Goal: Information Seeking & Learning: Compare options

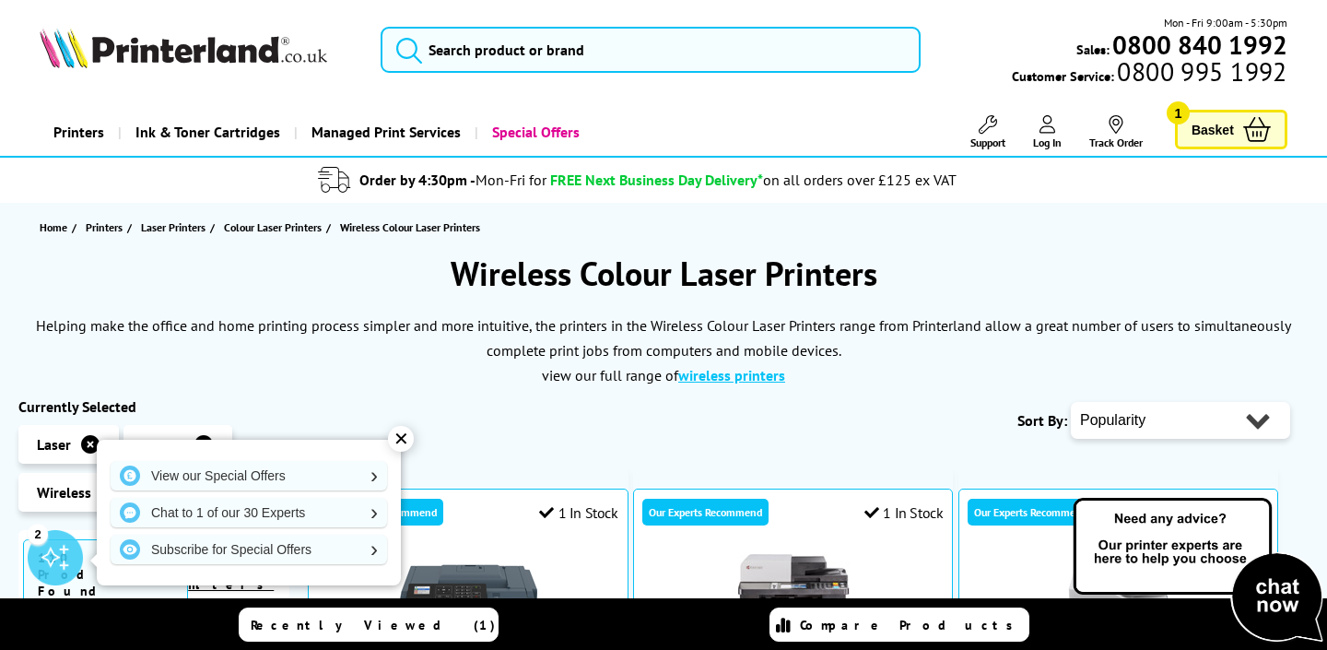
click at [399, 439] on div "✕" at bounding box center [401, 439] width 26 height 26
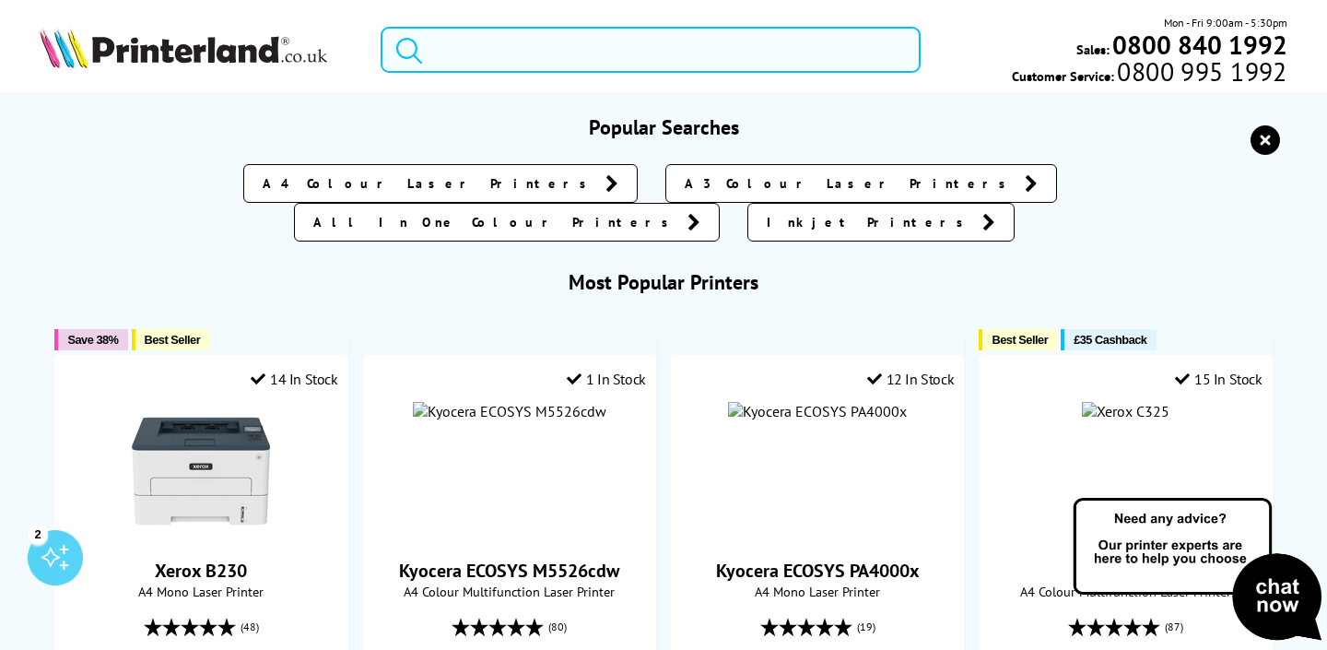
click at [752, 42] on input "search" at bounding box center [649, 50] width 539 height 46
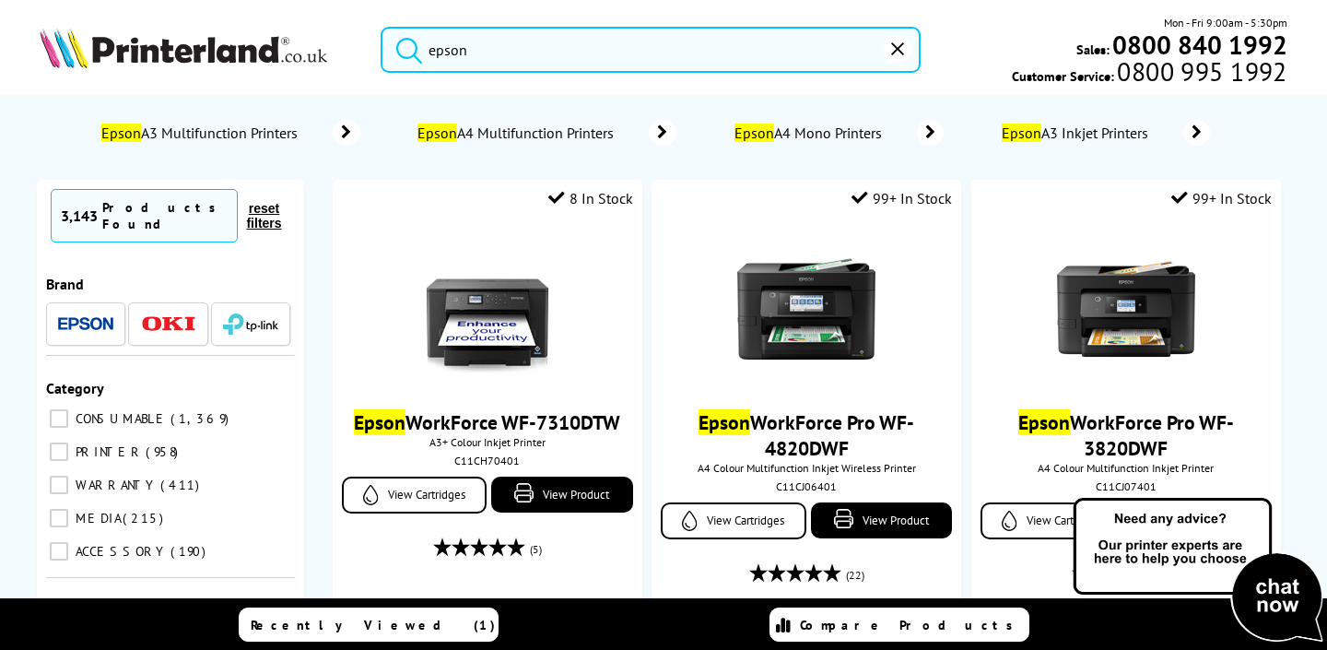
type input "epson"
click at [404, 46] on button "submit" at bounding box center [404, 47] width 46 height 41
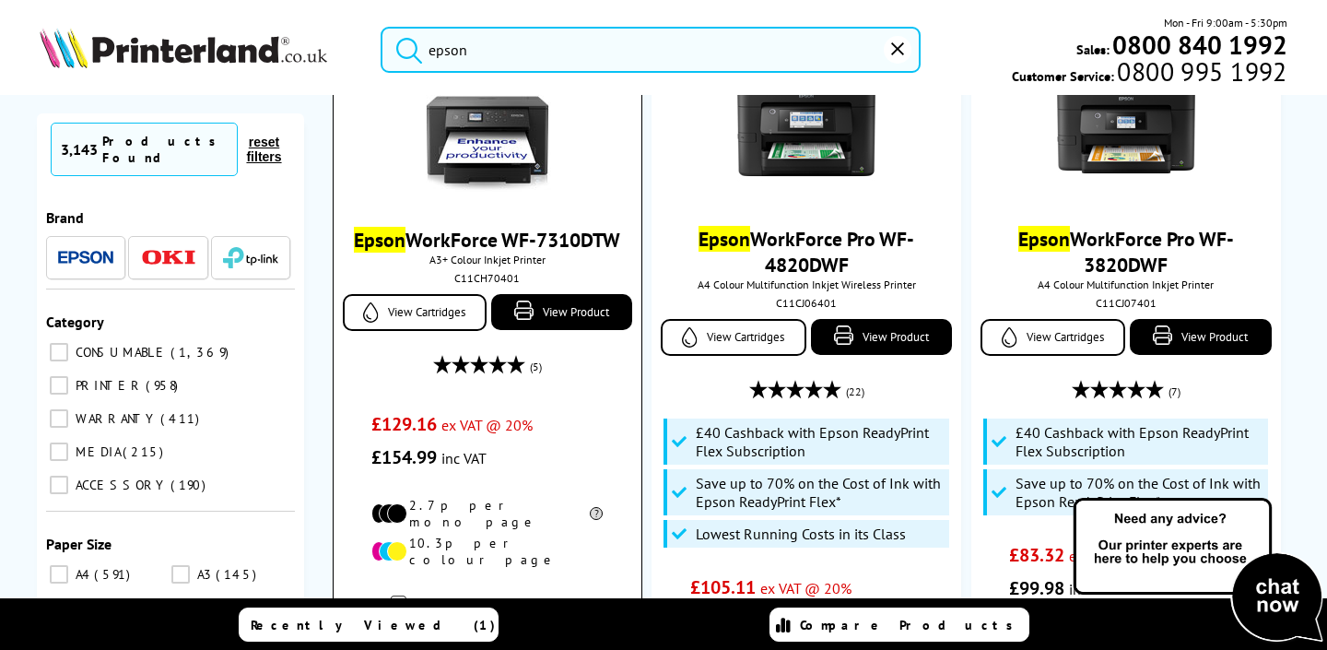
scroll to position [221, 0]
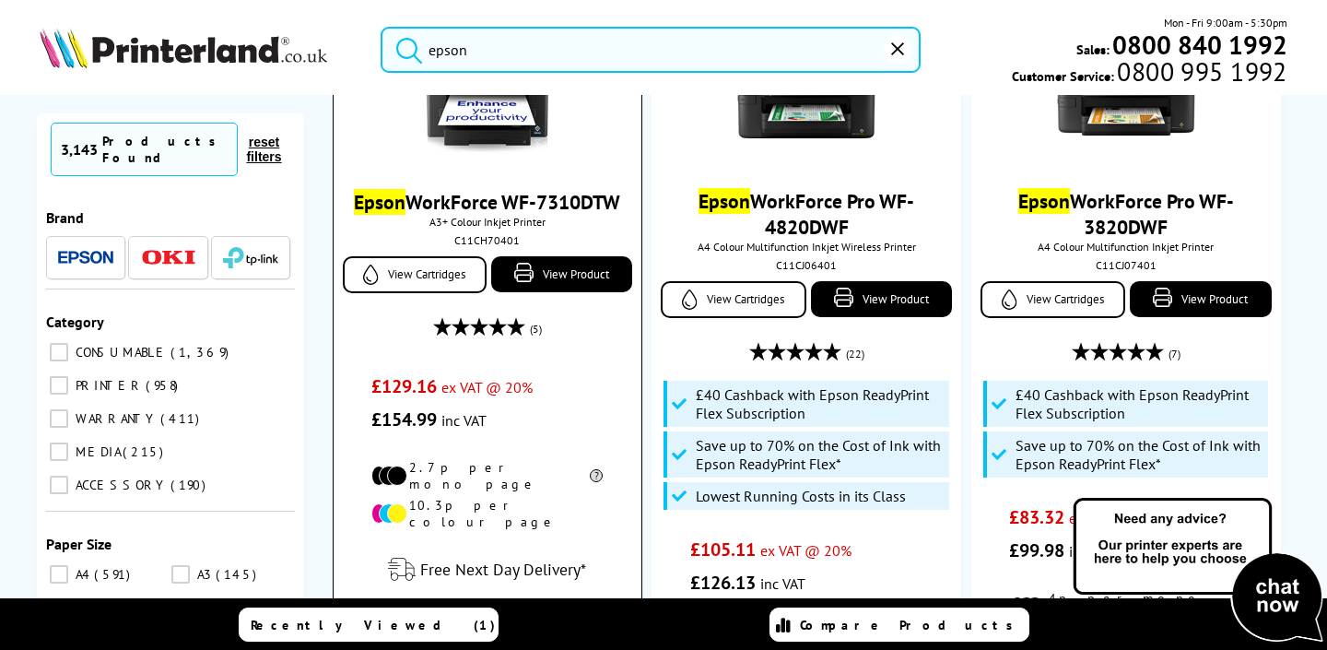
click at [580, 205] on link "Epson WorkForce WF-7310DTW" at bounding box center [487, 202] width 266 height 26
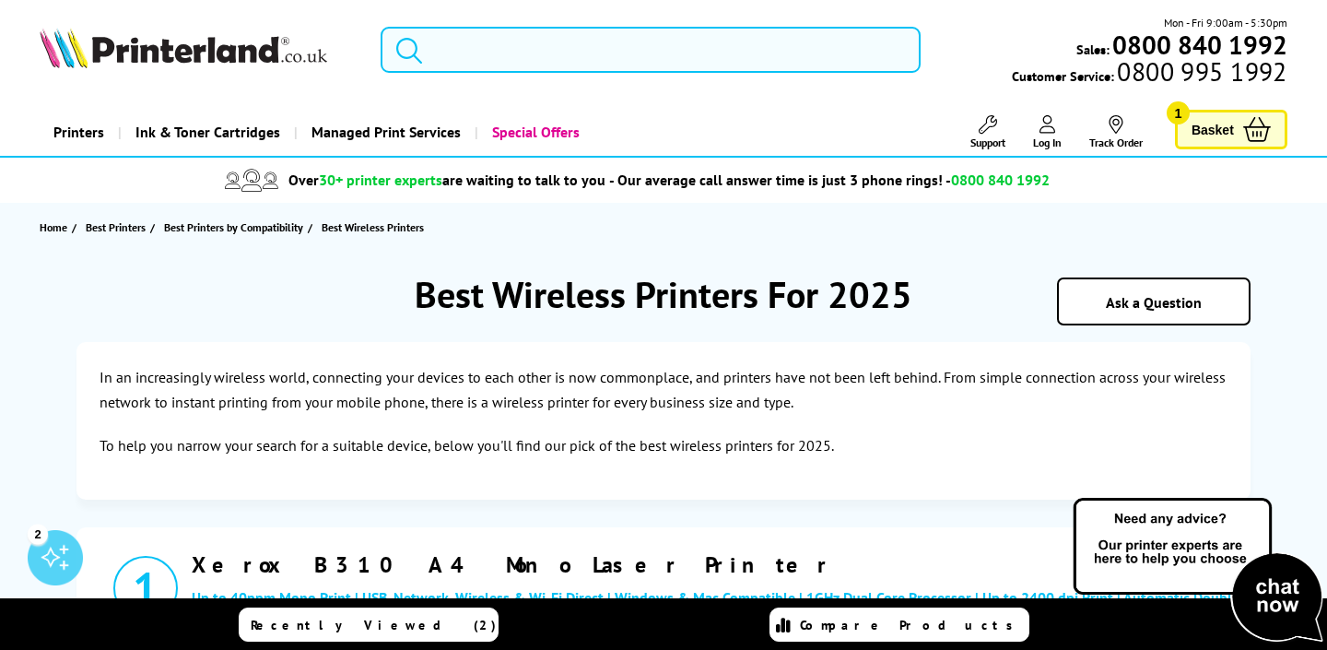
click at [484, 52] on input "search" at bounding box center [649, 50] width 539 height 46
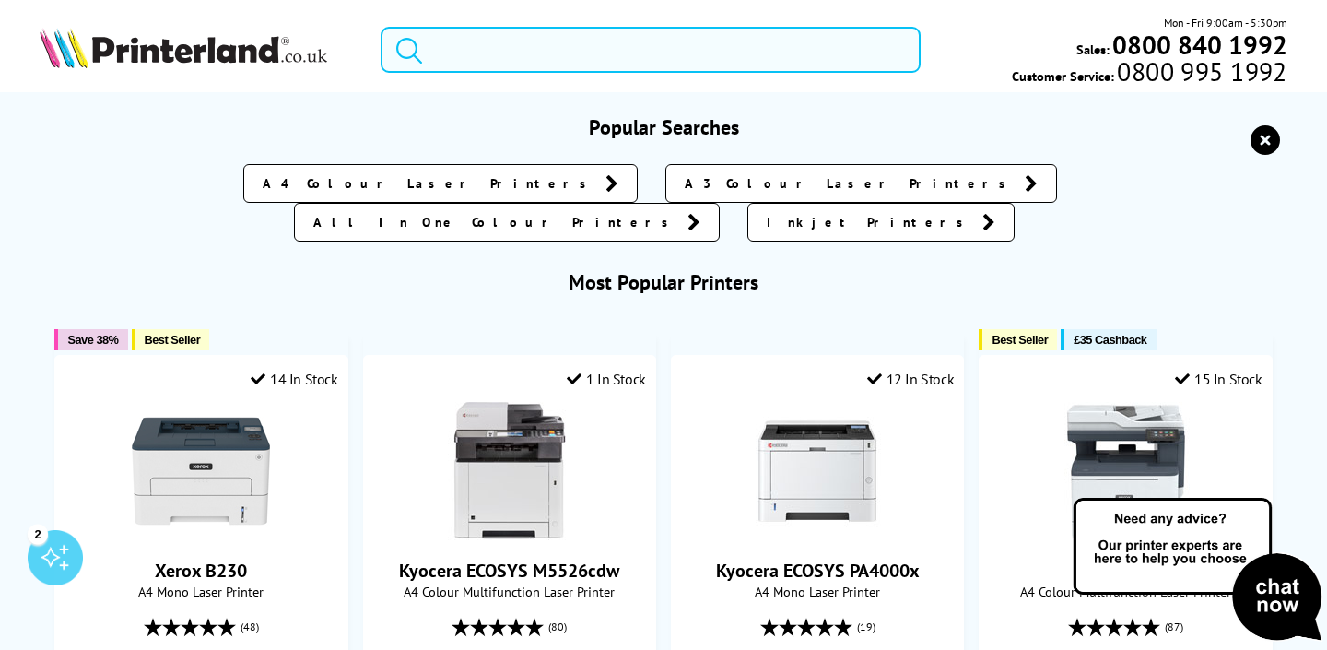
type input "j"
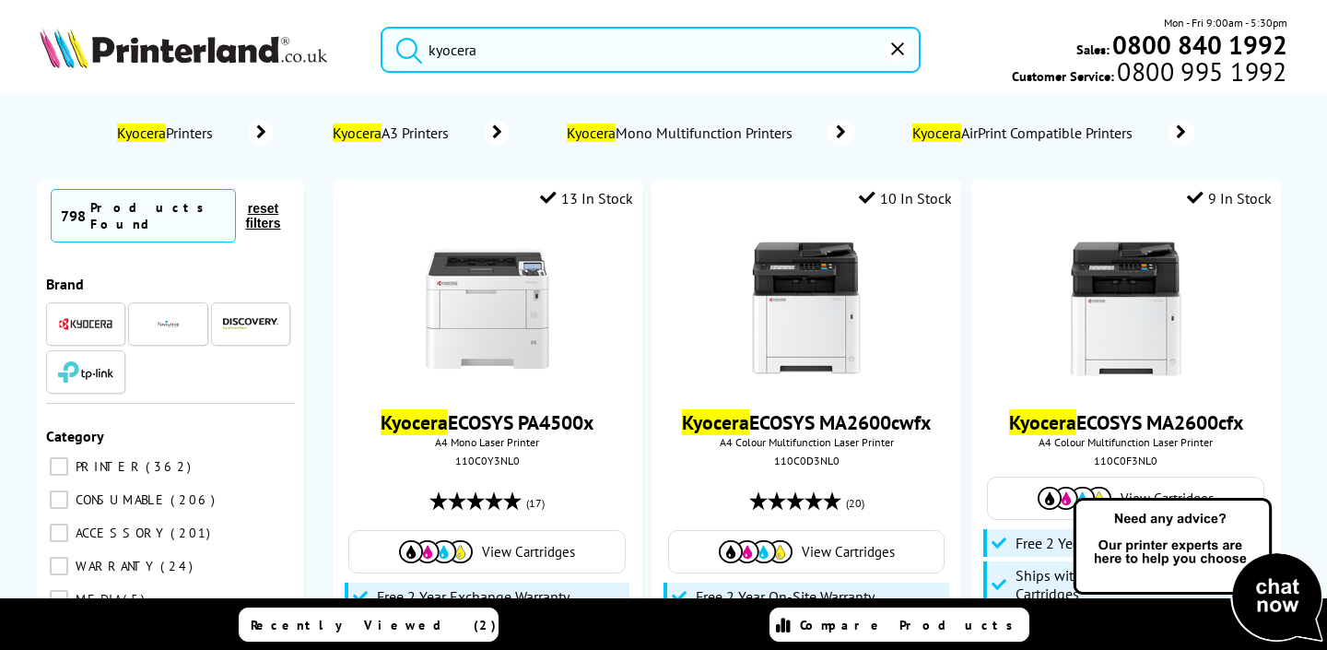
click at [404, 46] on button "submit" at bounding box center [404, 47] width 46 height 41
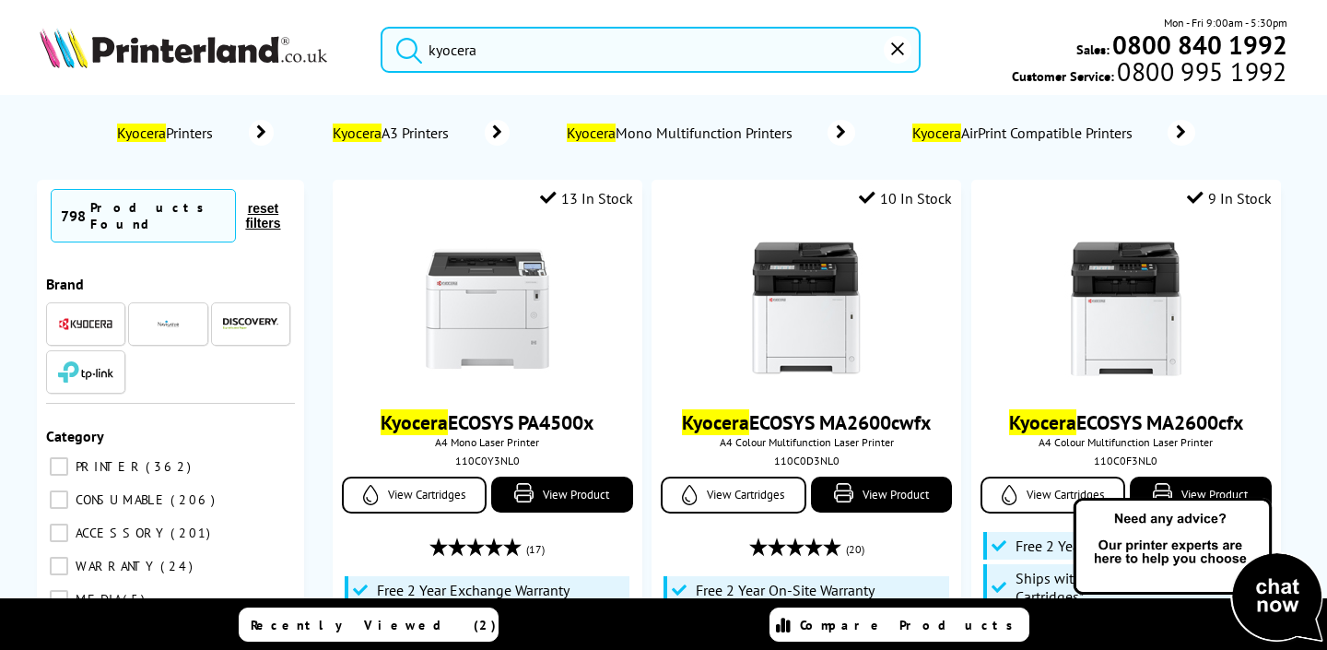
click at [662, 46] on input "kyocera" at bounding box center [649, 50] width 539 height 46
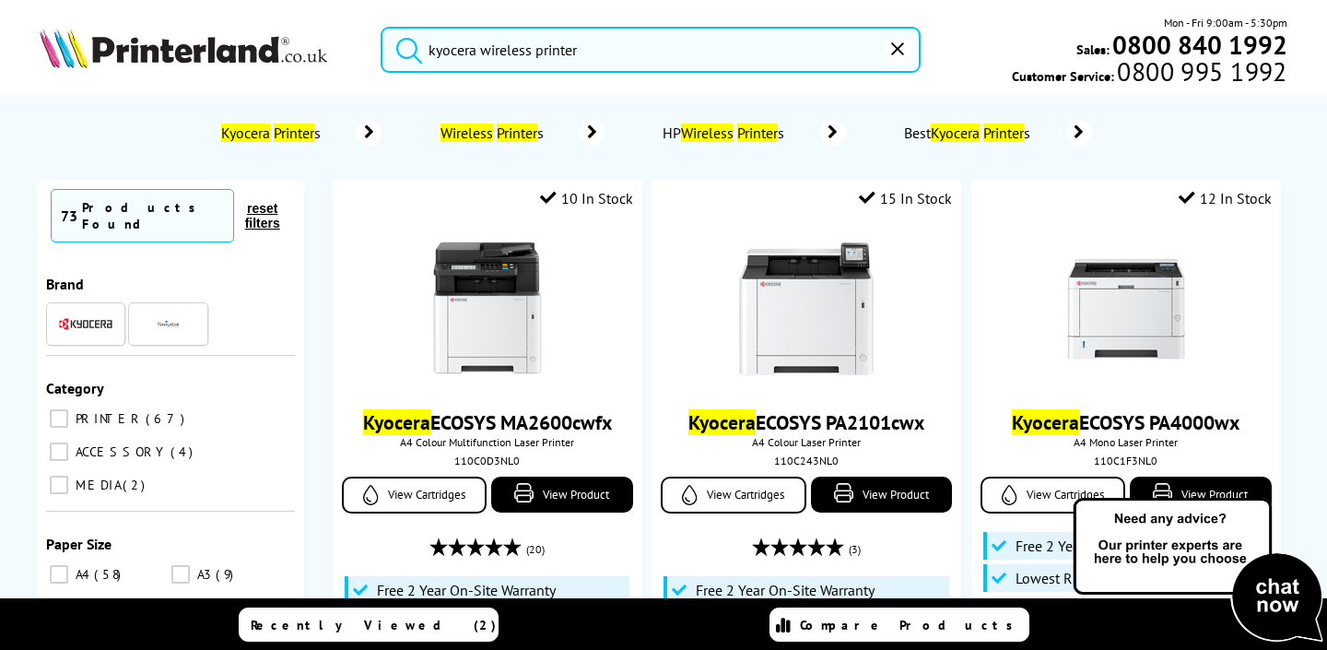
type input "kyocera wireless printer"
click at [525, 138] on mark "Printer" at bounding box center [517, 132] width 41 height 18
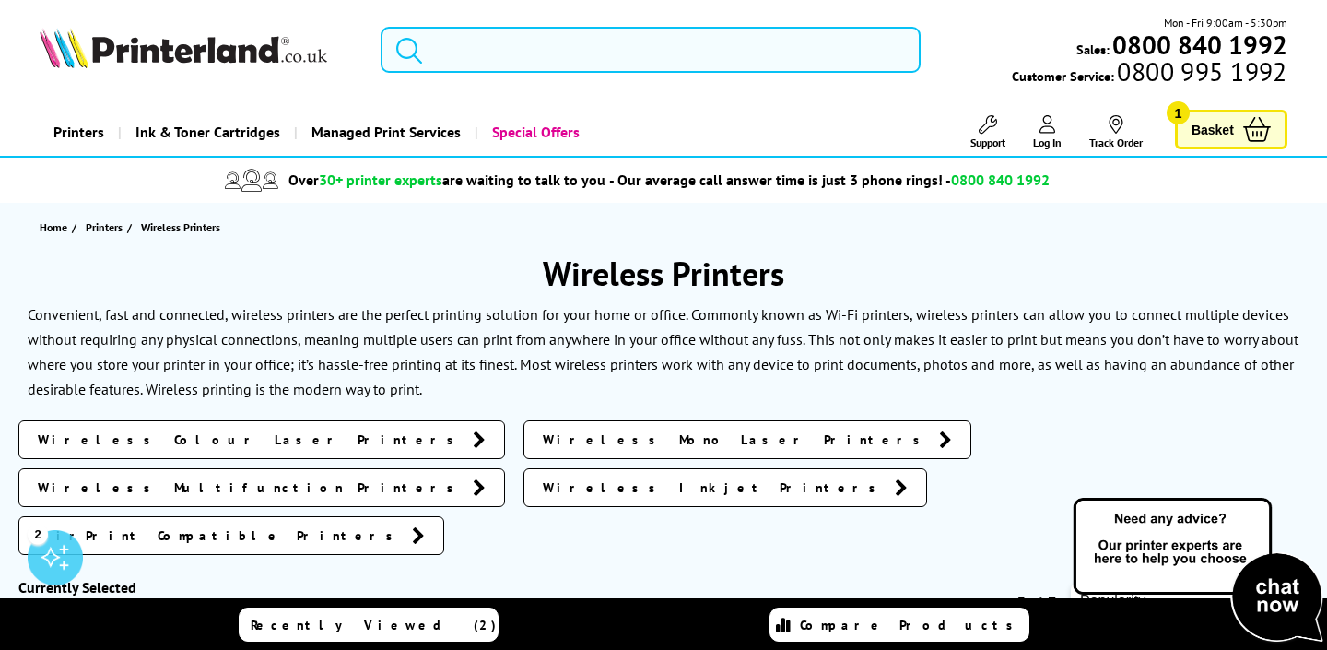
click at [675, 47] on input "search" at bounding box center [649, 50] width 539 height 46
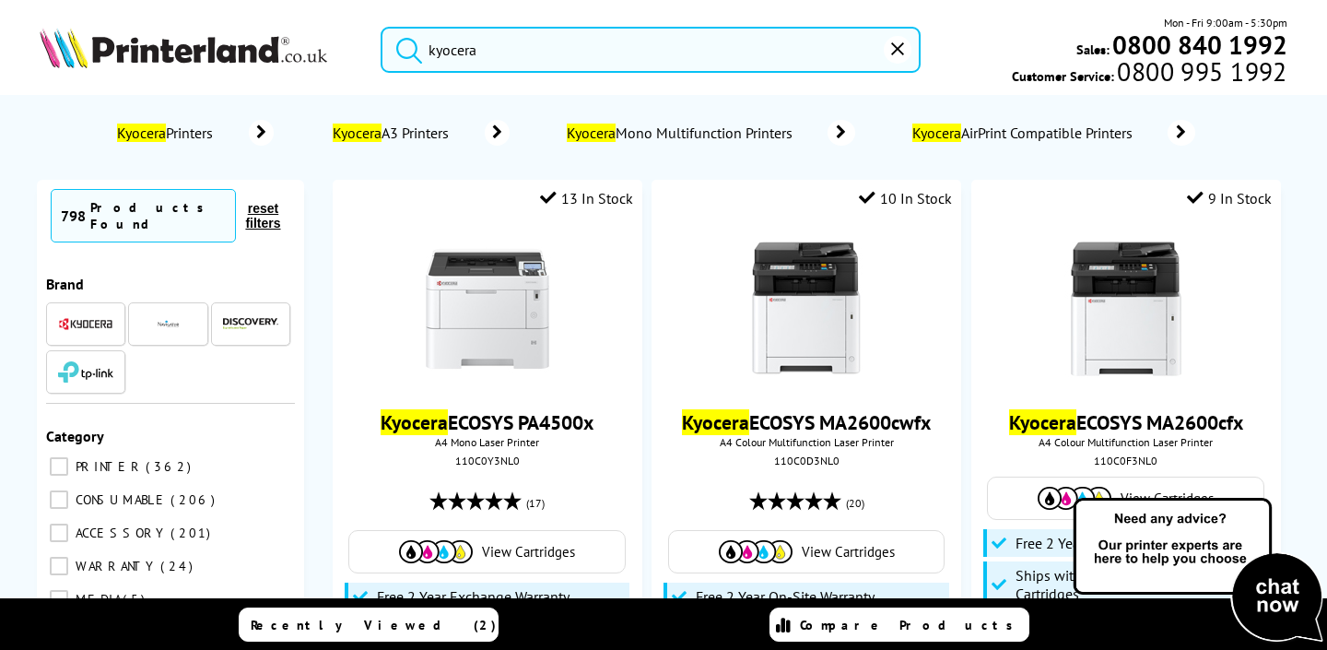
type input "kyocera"
click at [404, 46] on button "submit" at bounding box center [404, 47] width 46 height 41
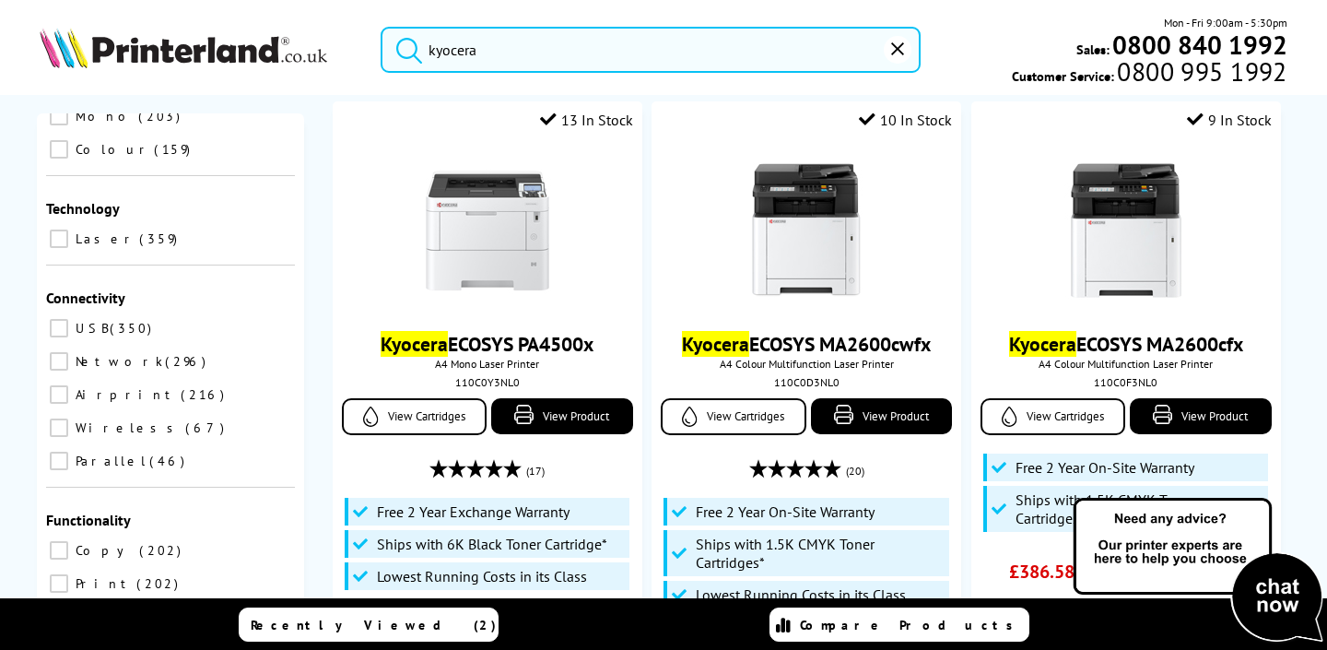
scroll to position [597, 0]
click at [68, 416] on input "Wireless 67" at bounding box center [59, 425] width 18 height 18
checkbox input "true"
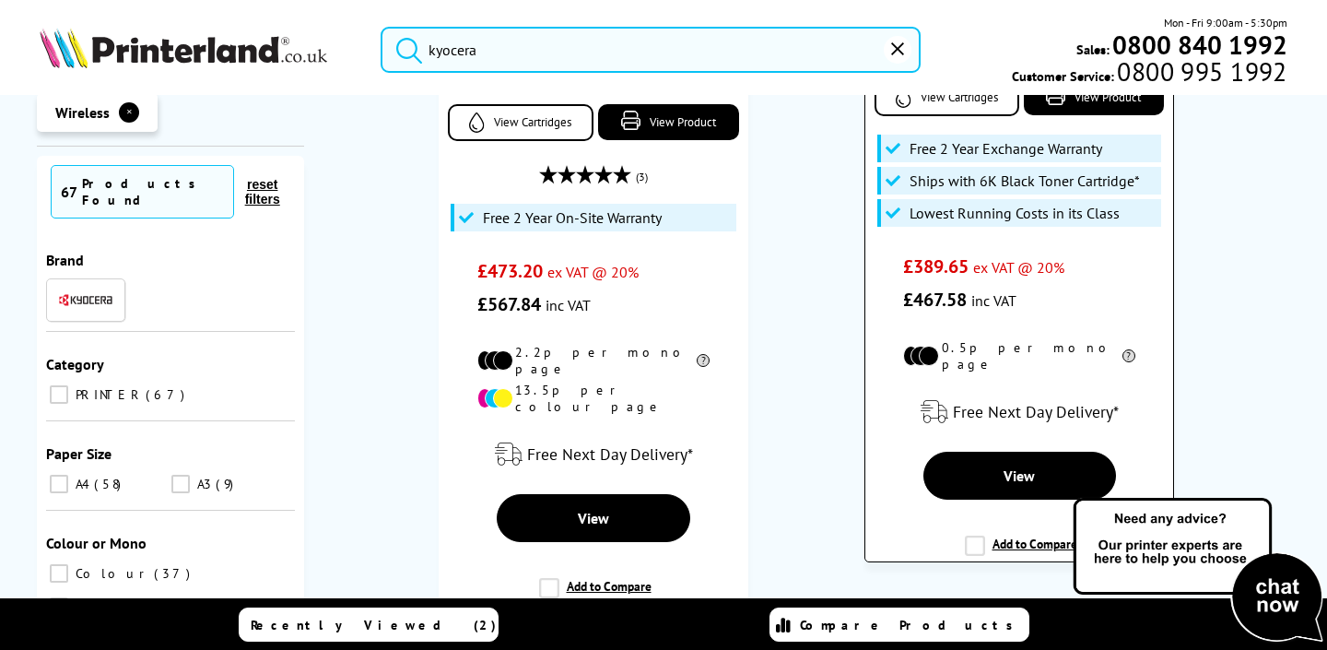
scroll to position [5107, 0]
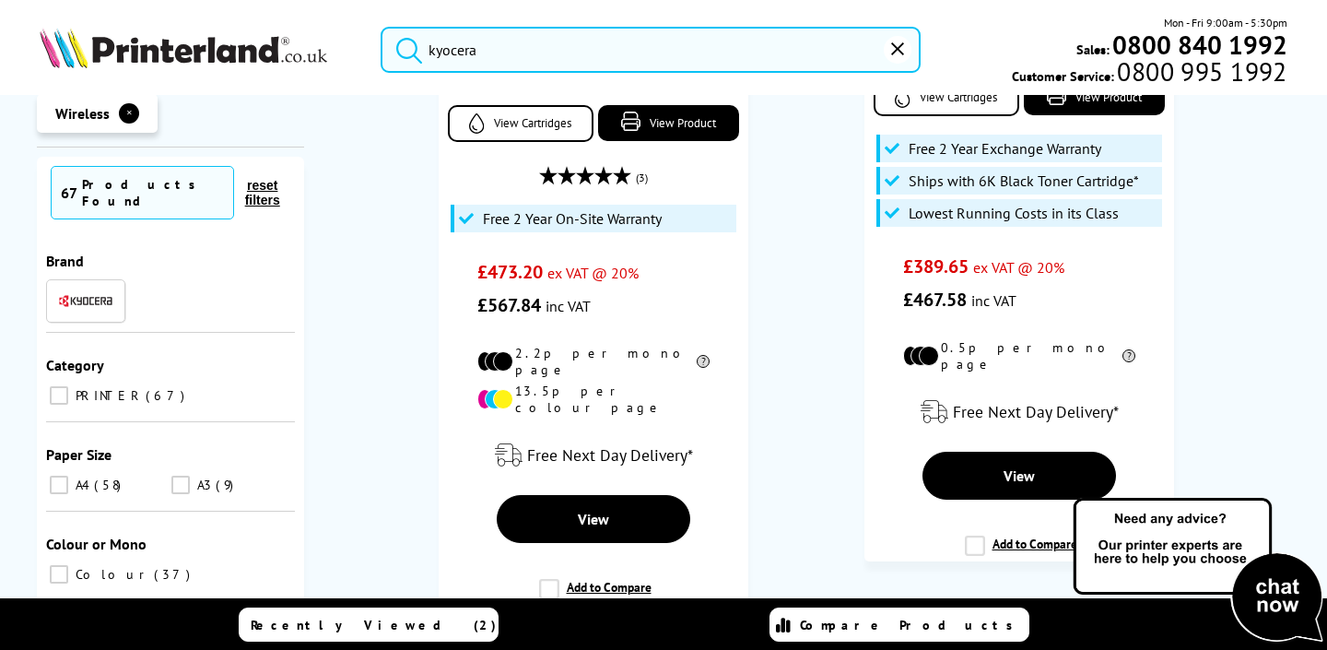
click at [719, 624] on link "2" at bounding box center [717, 646] width 44 height 44
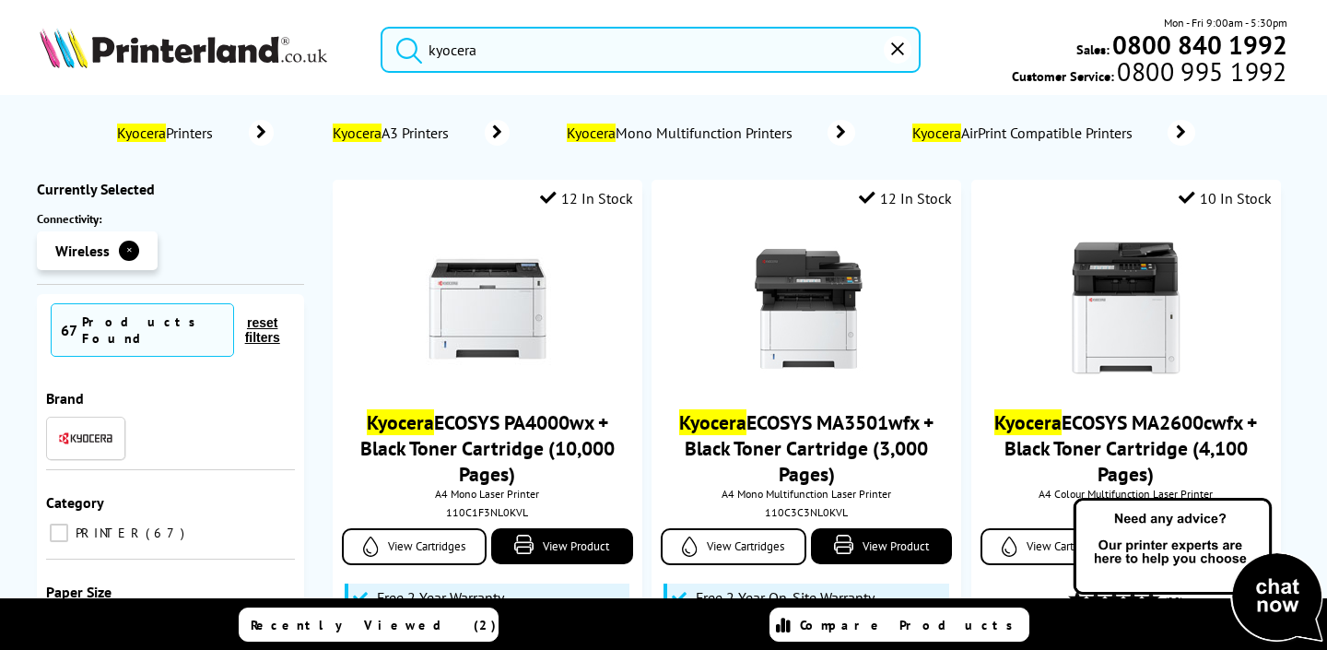
click at [438, 55] on input "kyocera" at bounding box center [649, 50] width 539 height 46
click at [532, 55] on input "kyocera" at bounding box center [649, 50] width 539 height 46
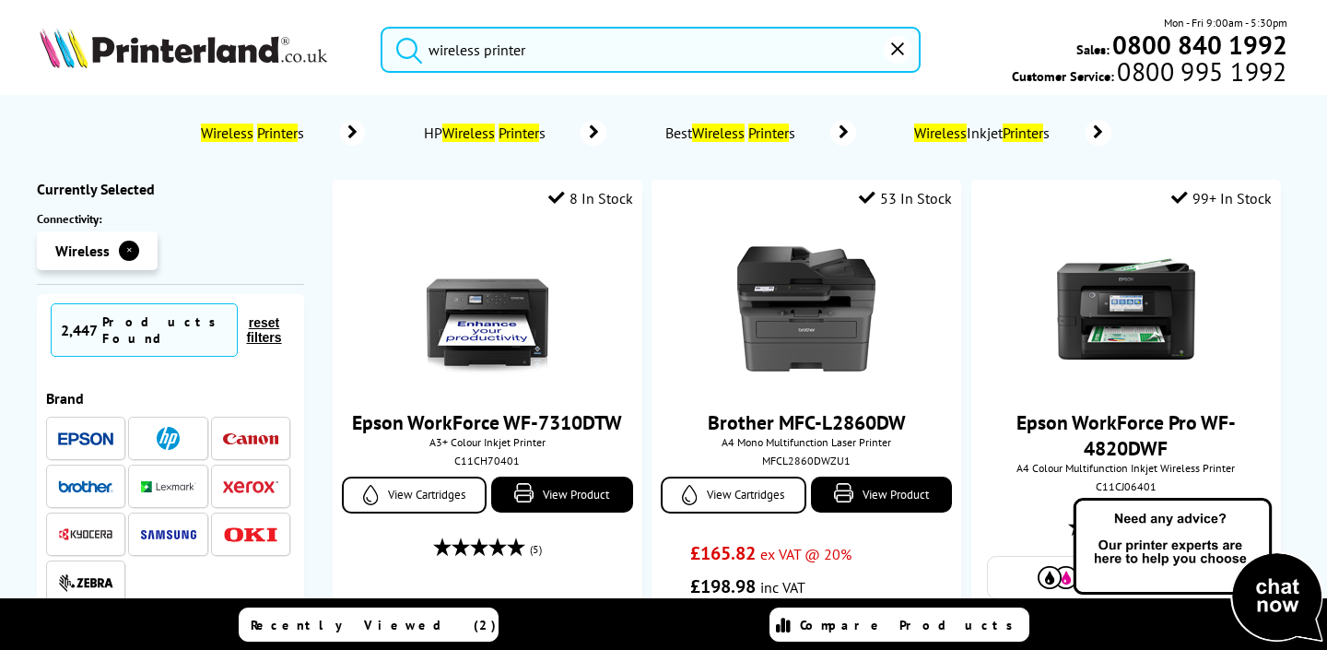
type input "wireless printer"
click at [404, 46] on button "submit" at bounding box center [404, 47] width 46 height 41
click at [322, 127] on link "Wireless Printer s" at bounding box center [281, 133] width 168 height 26
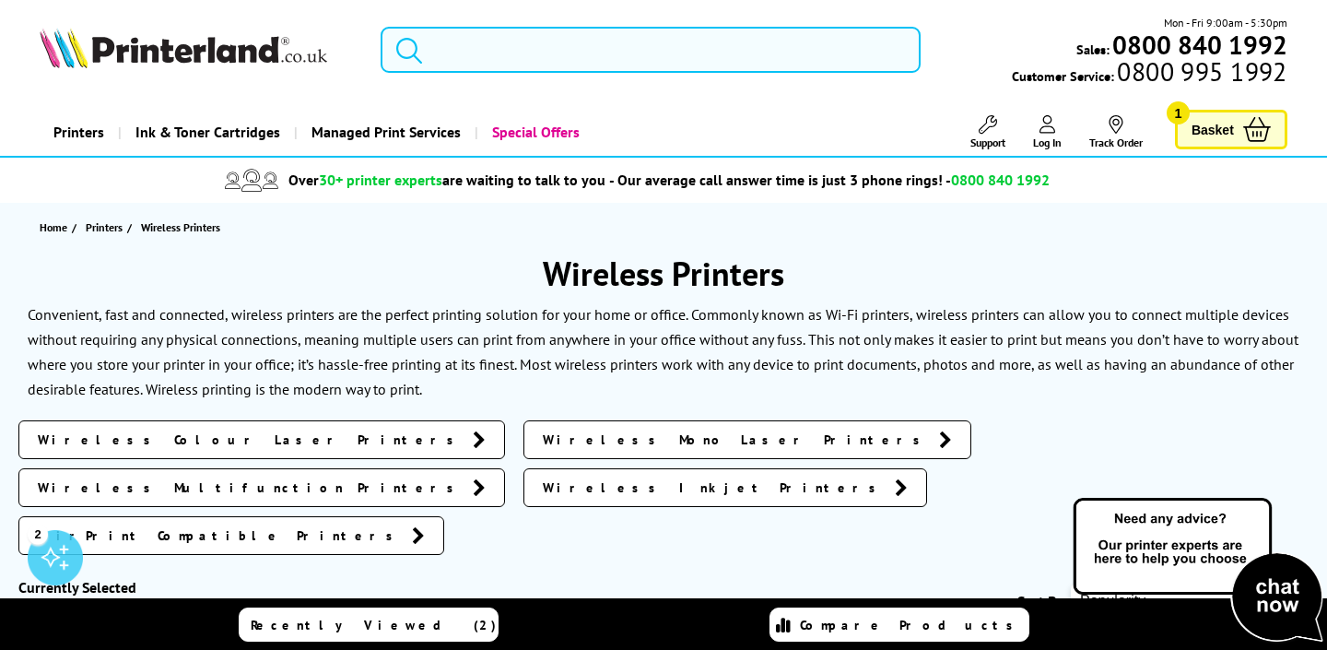
click at [649, 38] on input "search" at bounding box center [649, 50] width 539 height 46
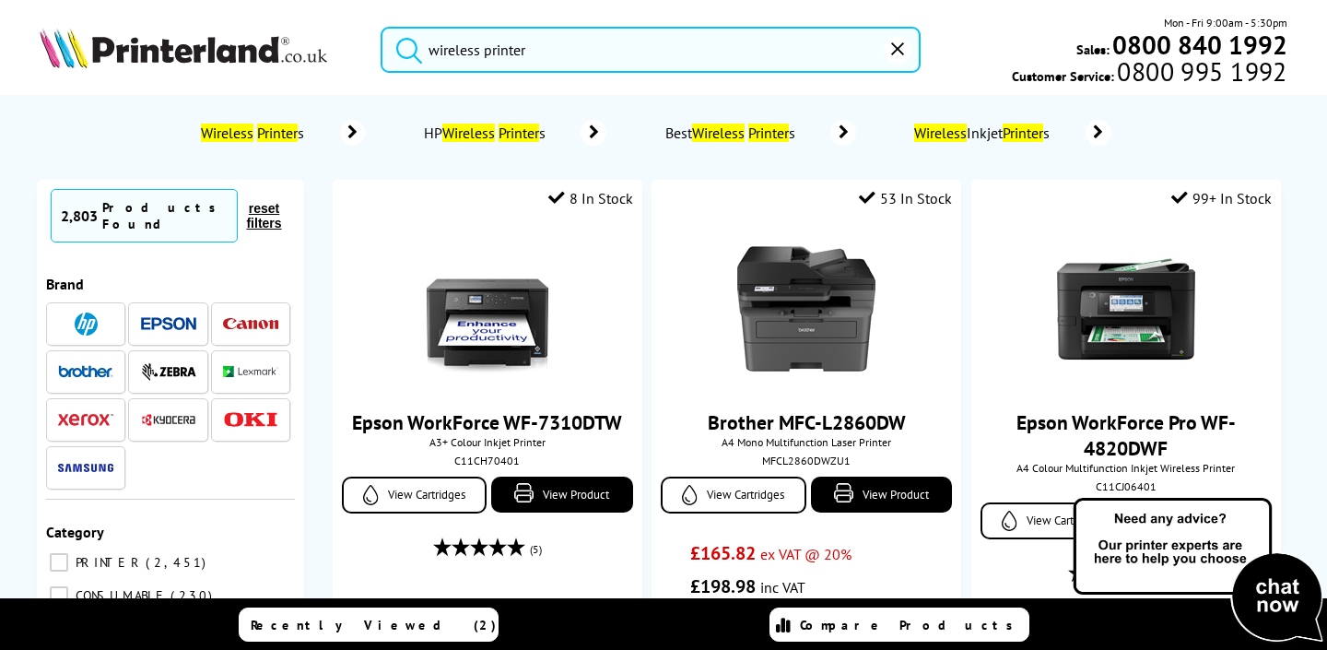
type input "wireless printer"
click at [404, 46] on button "submit" at bounding box center [404, 47] width 46 height 41
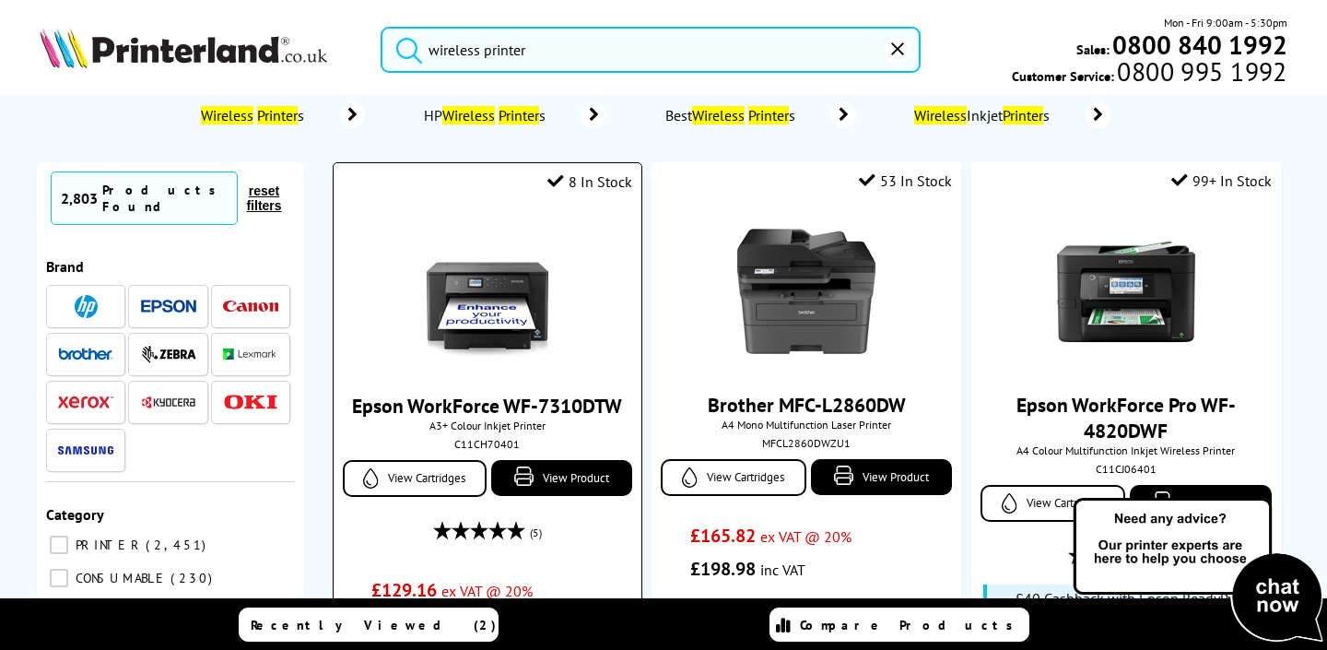
scroll to position [20, 0]
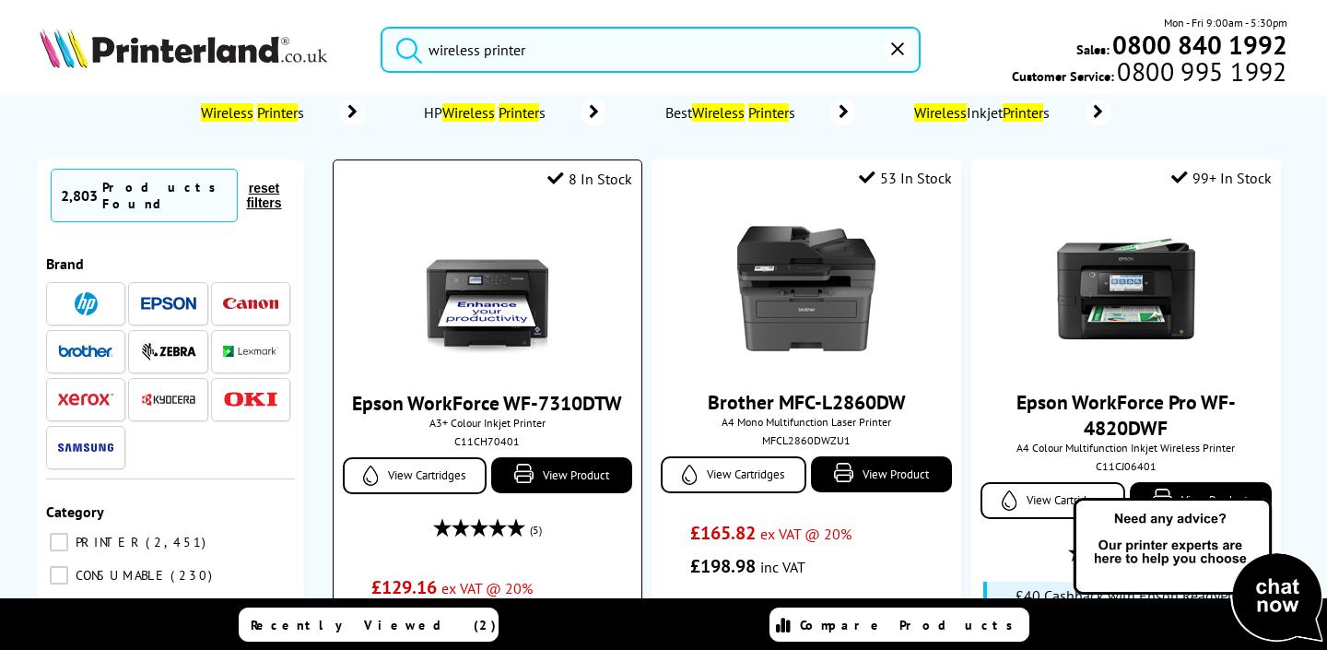
click at [502, 392] on link "Epson WorkForce WF-7310DTW" at bounding box center [487, 403] width 270 height 26
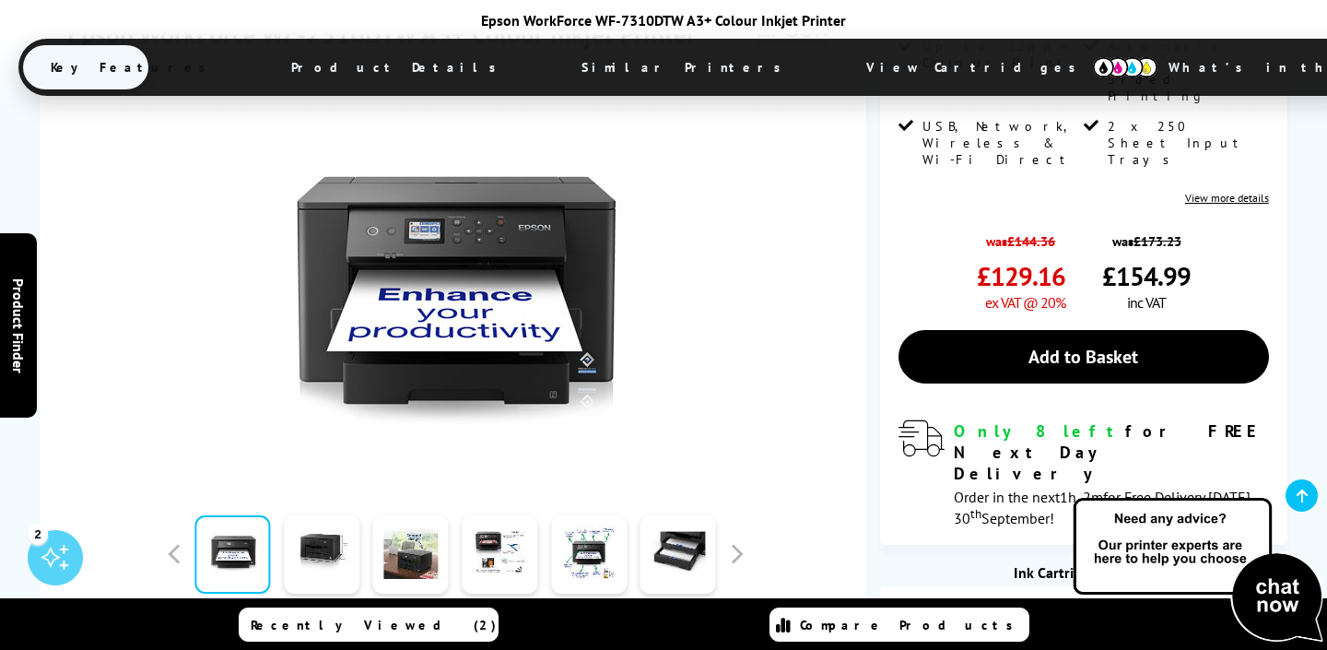
scroll to position [385, 0]
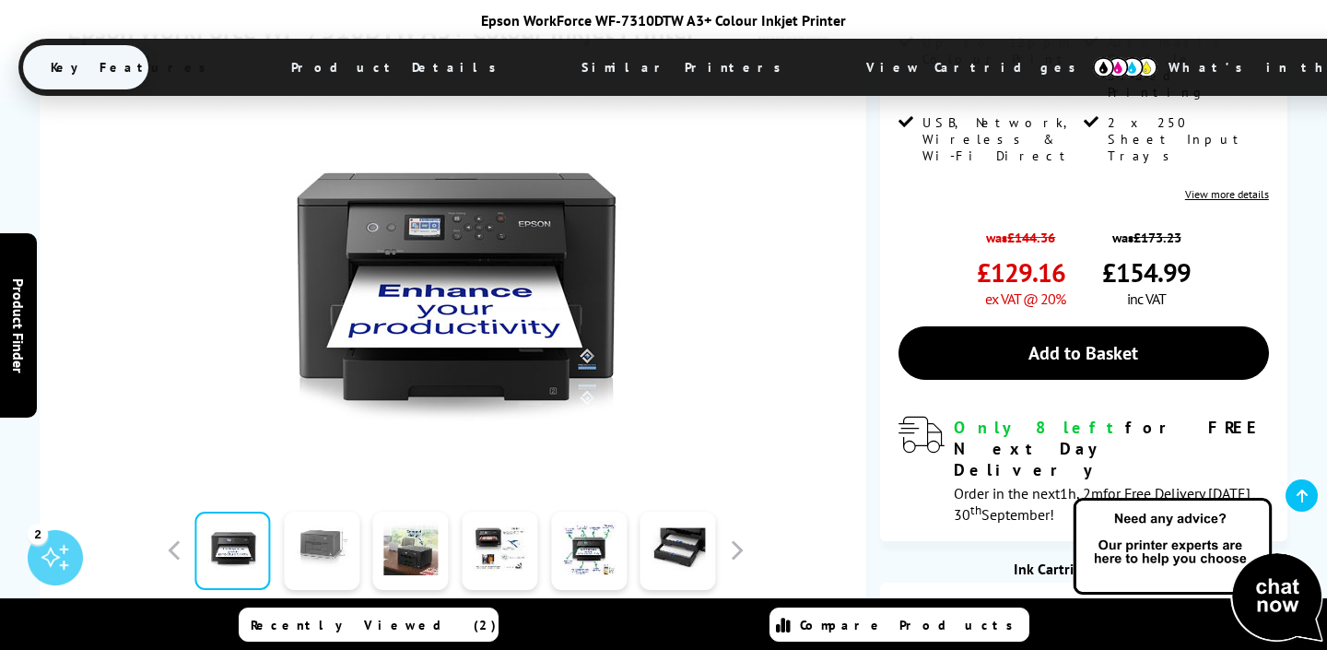
click at [328, 546] on link at bounding box center [322, 550] width 76 height 78
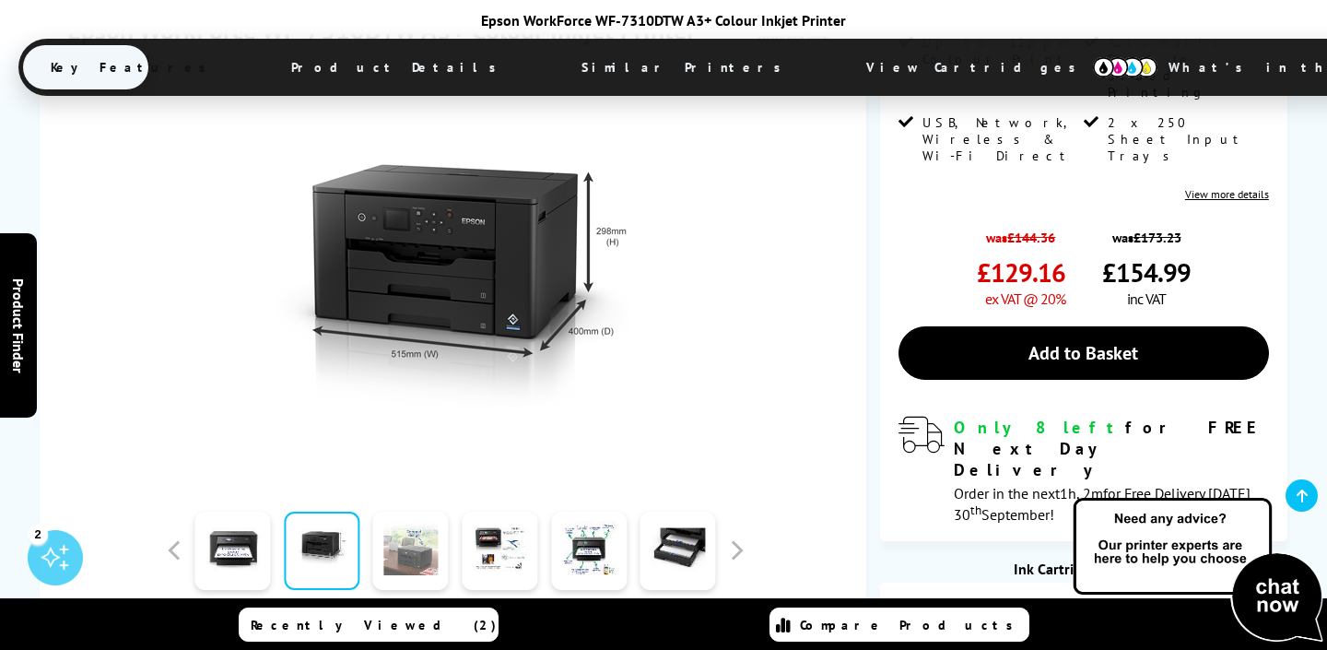
click at [408, 560] on link at bounding box center [411, 550] width 76 height 78
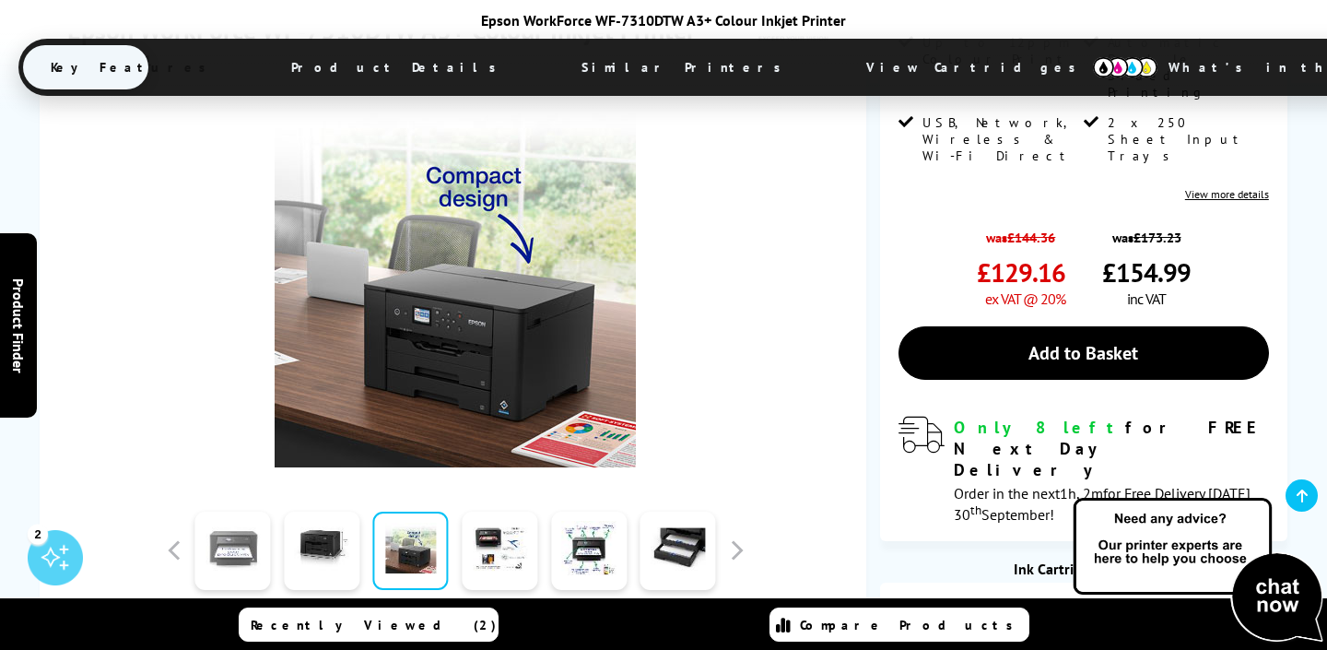
click at [234, 524] on link at bounding box center [232, 550] width 76 height 78
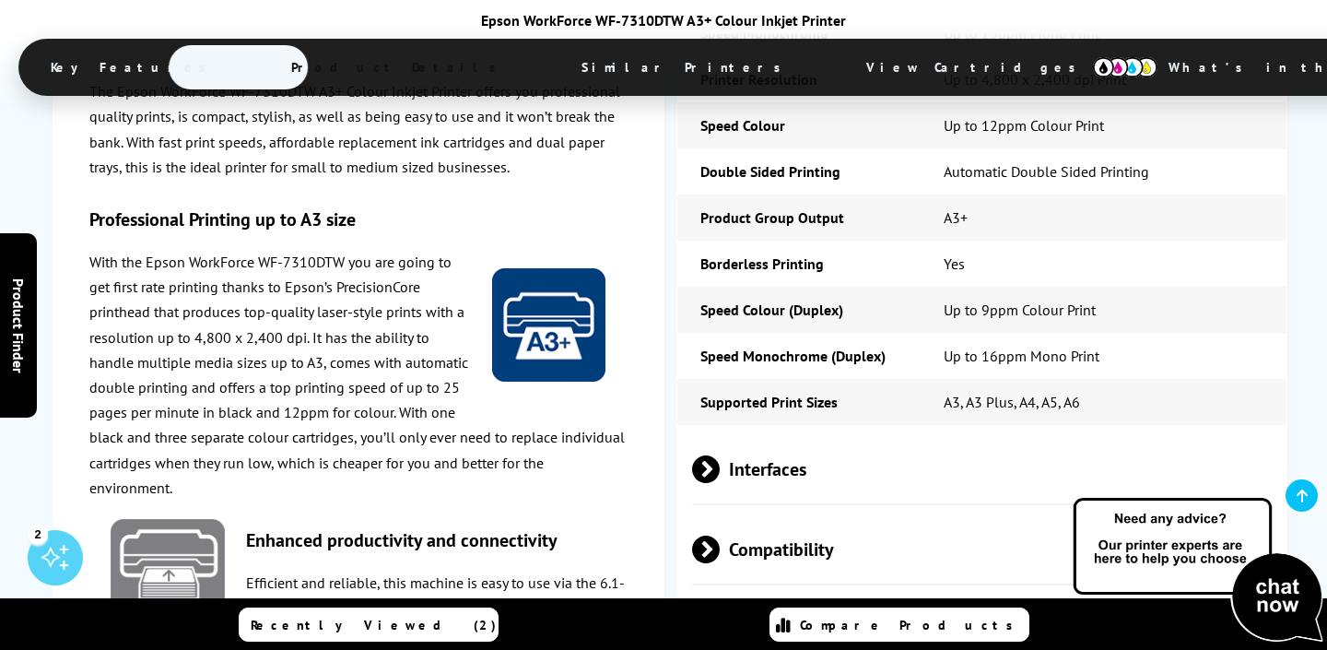
scroll to position [2836, 0]
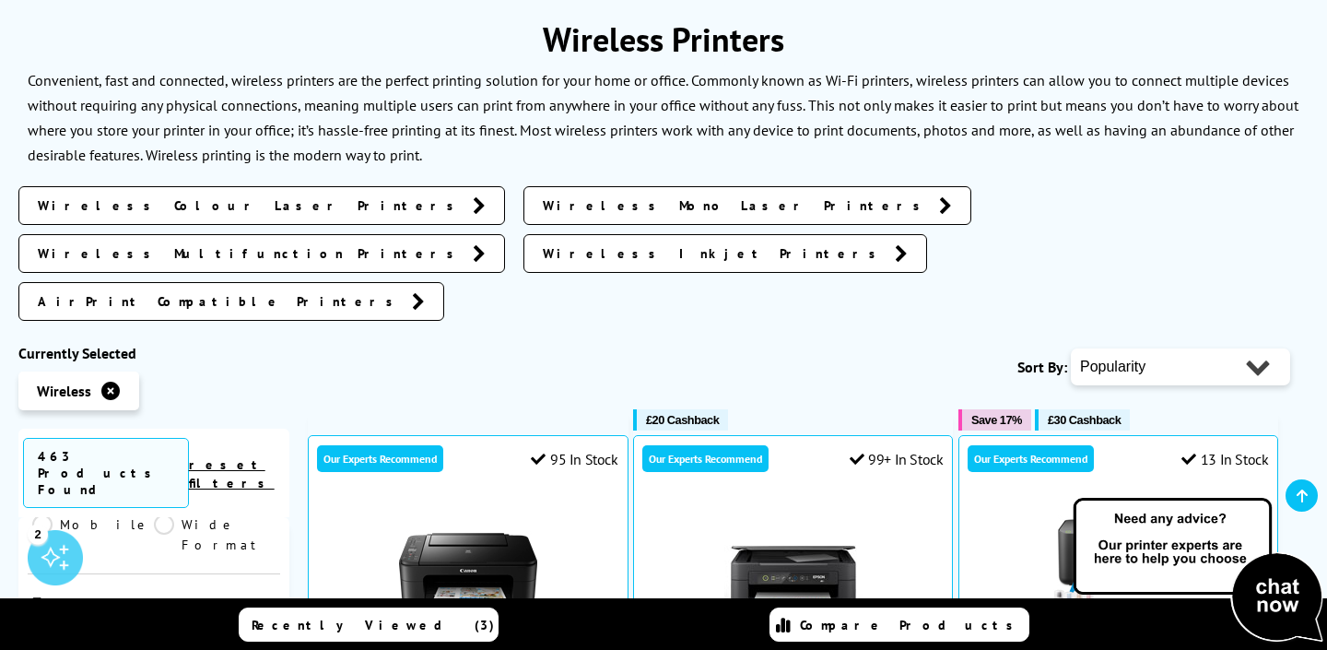
scroll to position [373, 0]
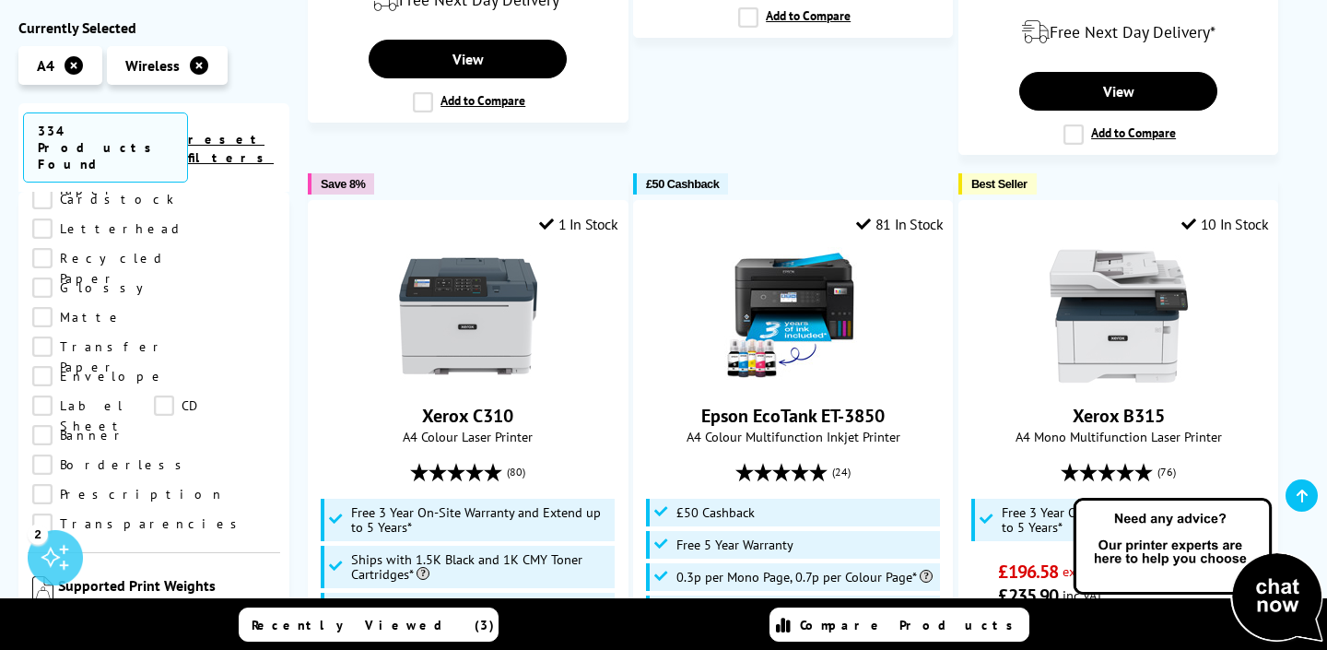
scroll to position [2161, 0]
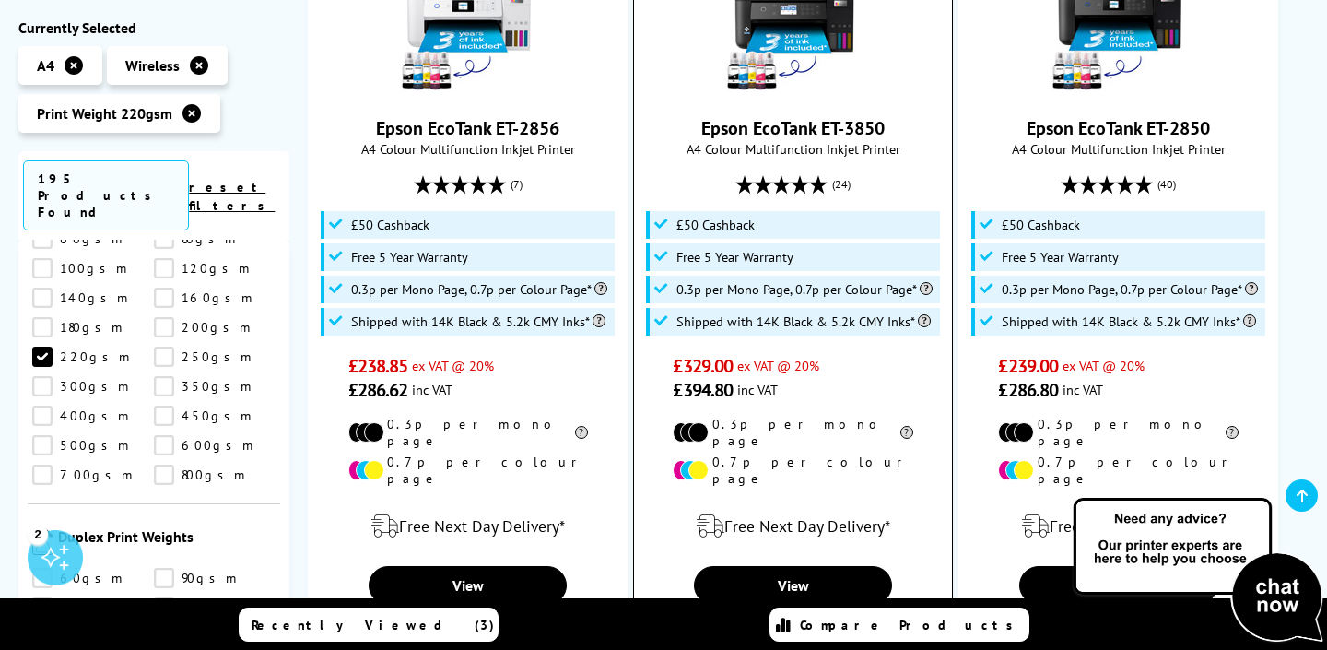
scroll to position [484, 0]
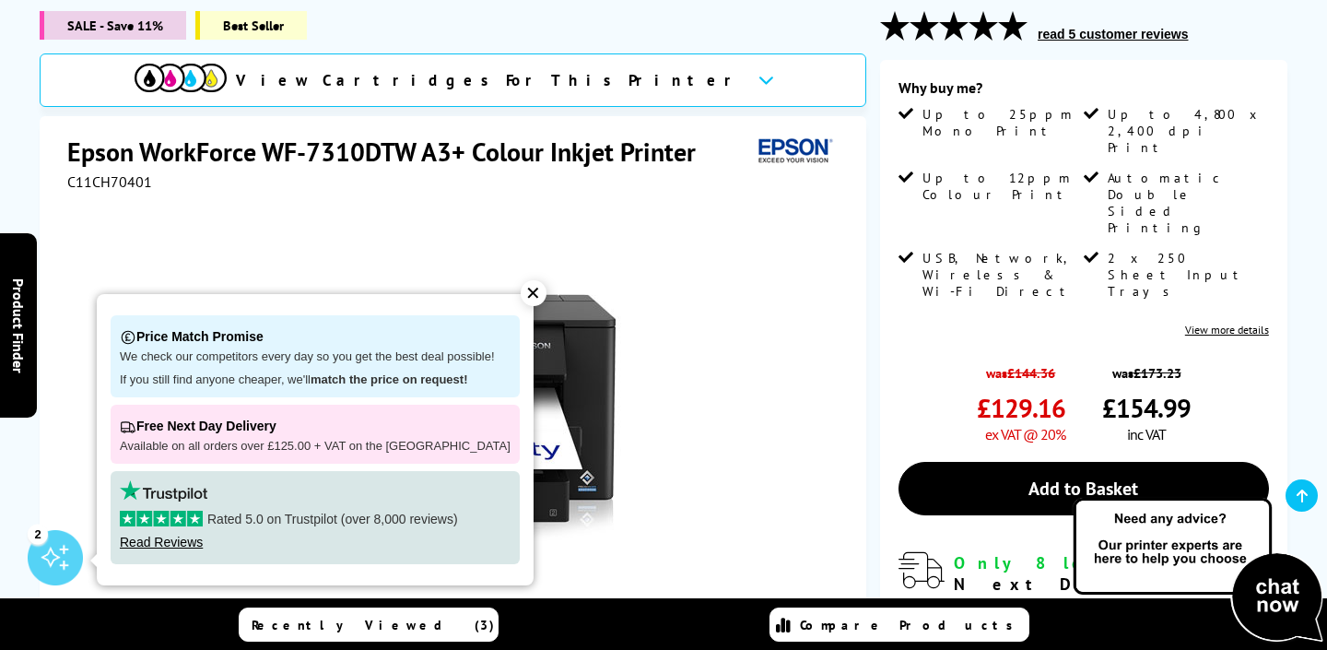
click at [521, 295] on div "✕" at bounding box center [534, 293] width 26 height 26
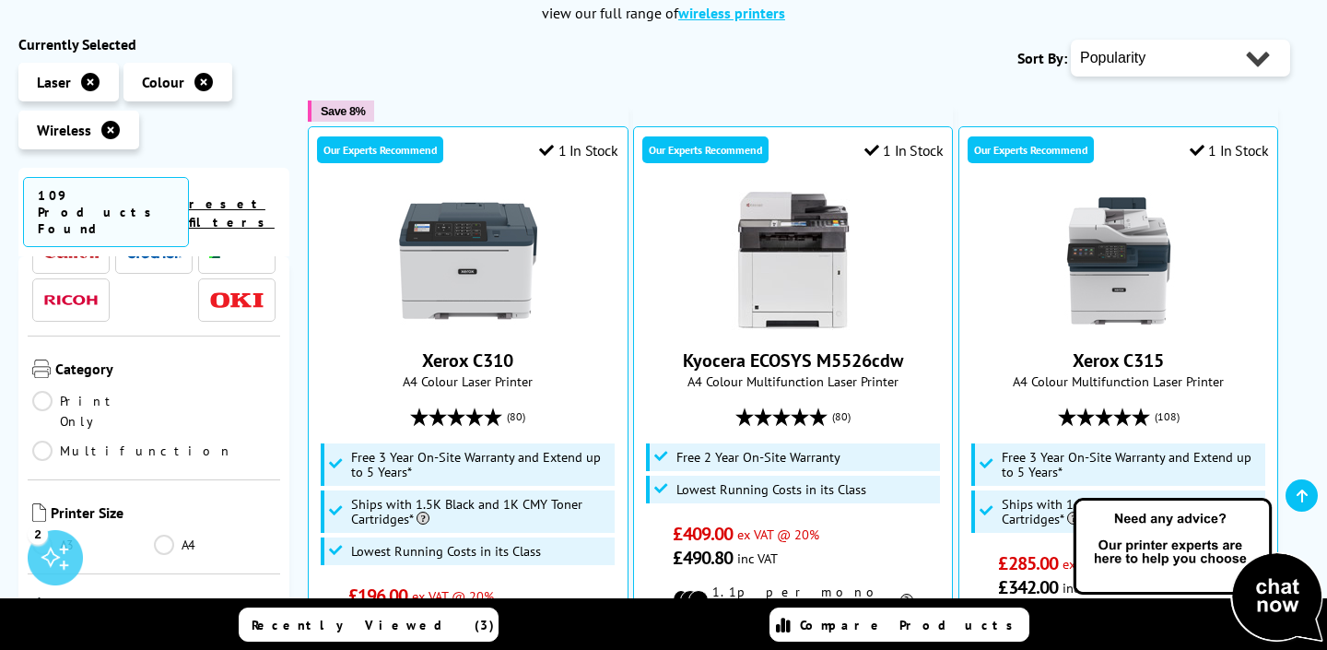
scroll to position [156, 0]
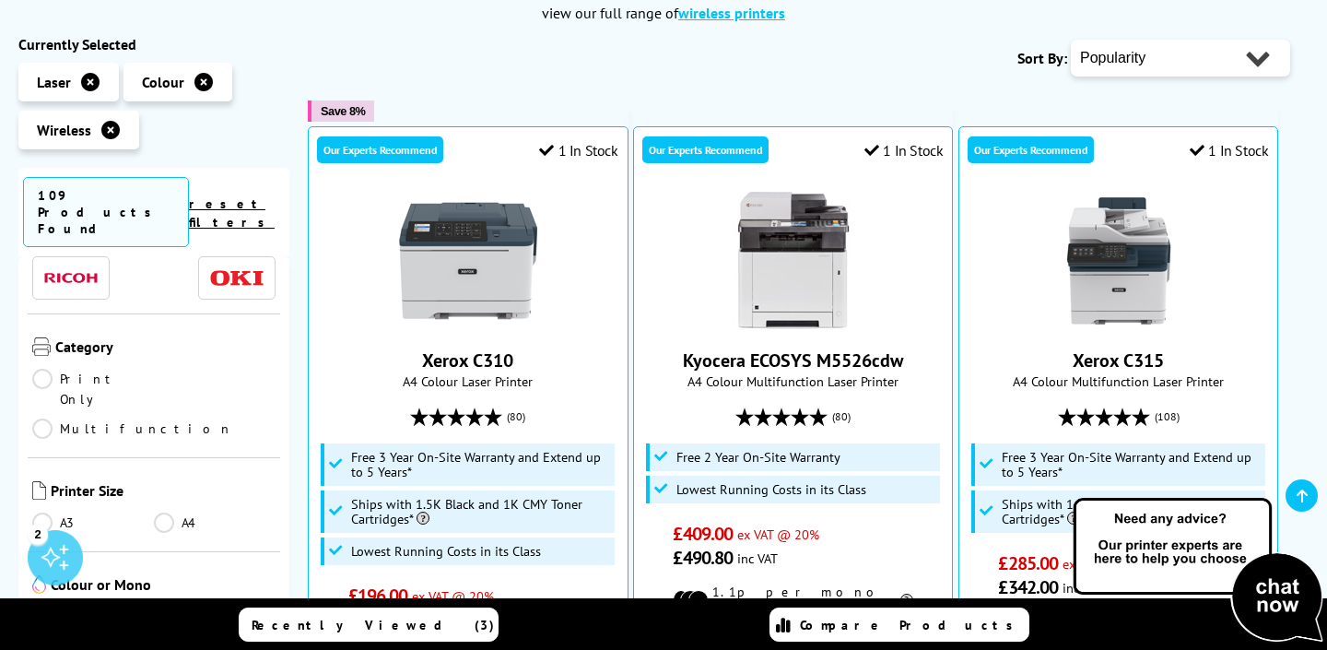
click at [164, 512] on link "A4" at bounding box center [215, 522] width 122 height 20
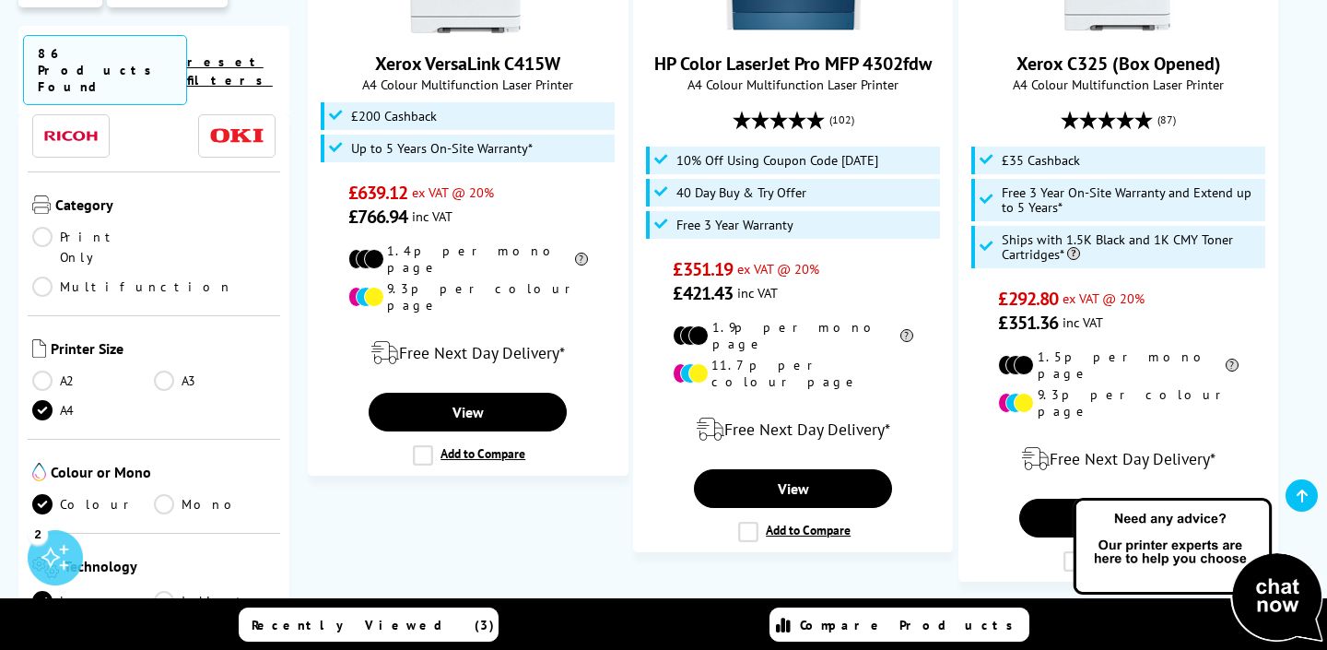
scroll to position [2983, 0]
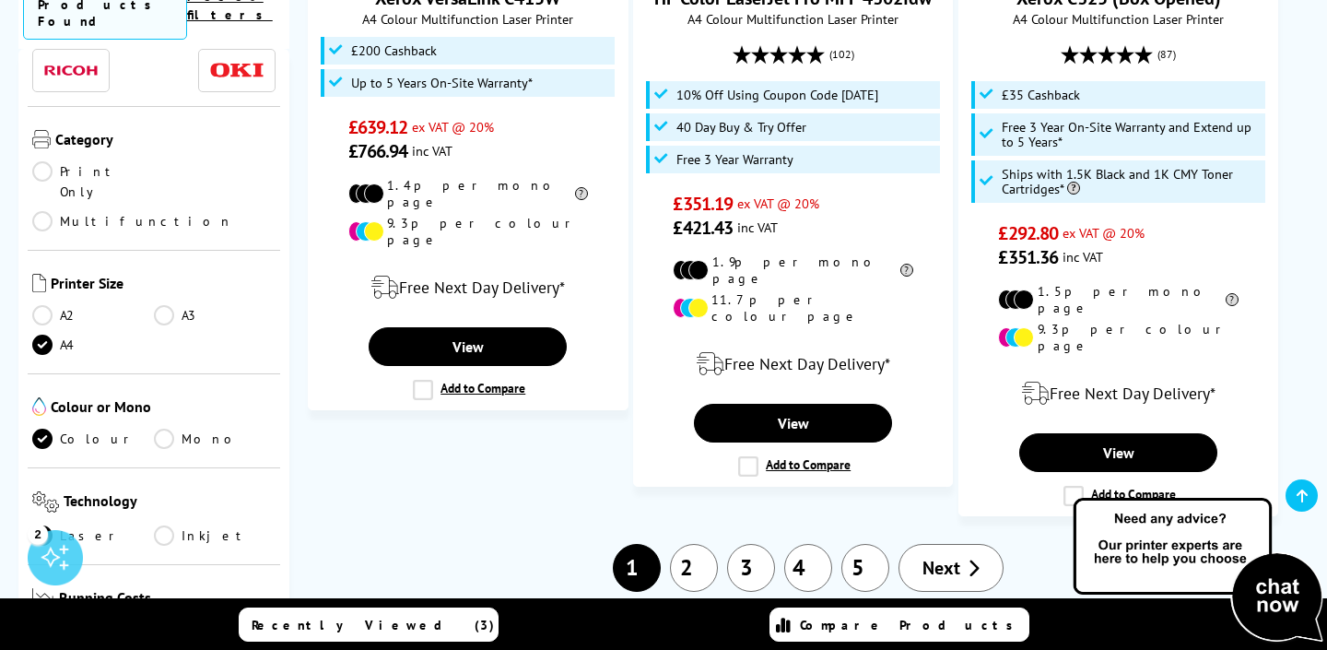
click at [635, 544] on li "1" at bounding box center [636, 568] width 57 height 48
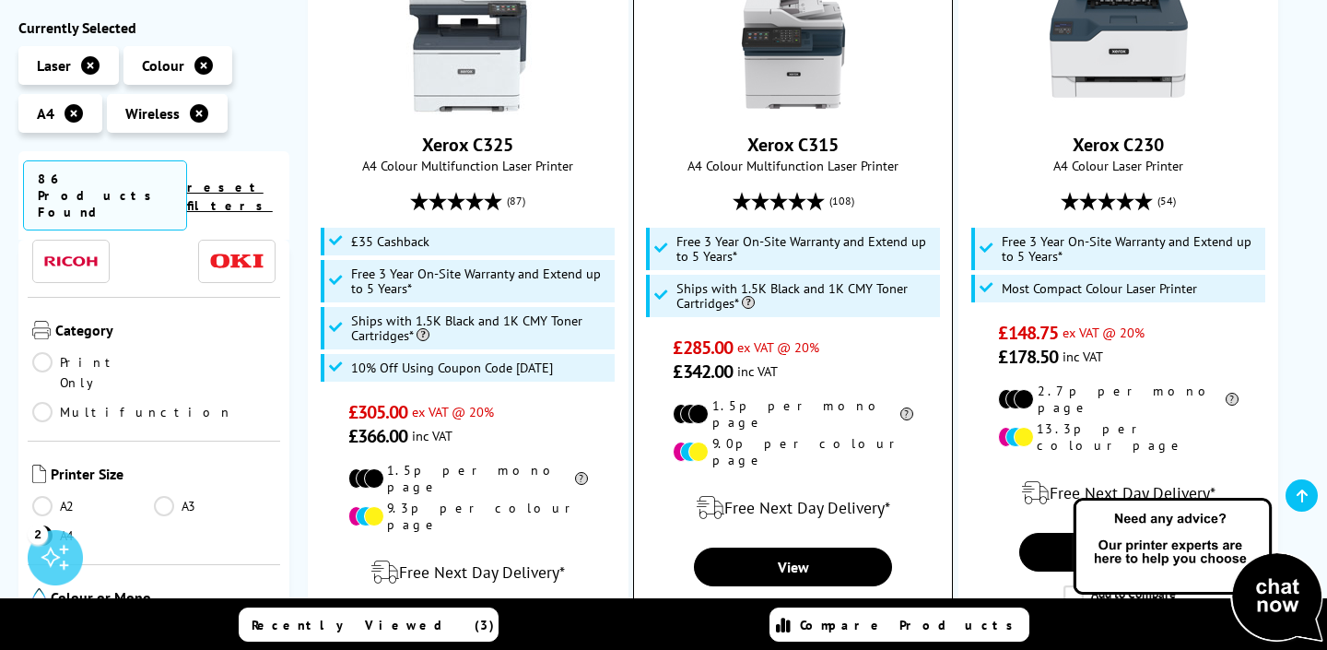
scroll to position [468, 0]
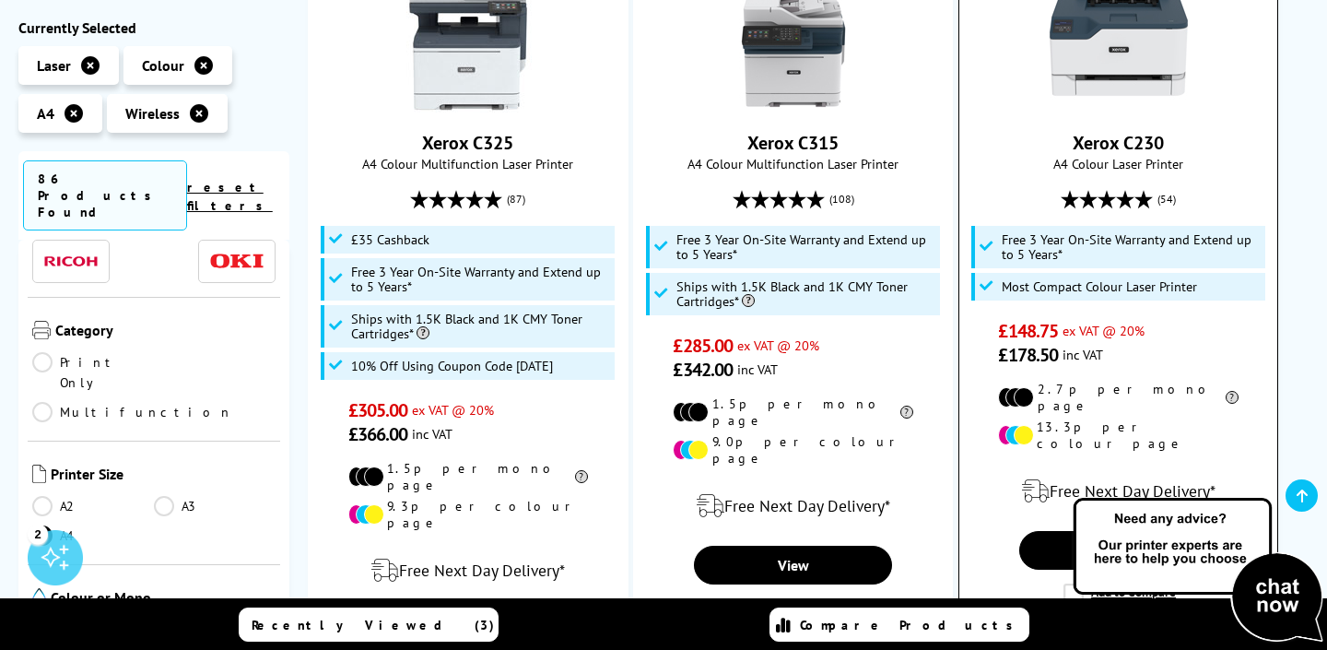
click at [1123, 142] on link "Xerox C230" at bounding box center [1117, 143] width 91 height 24
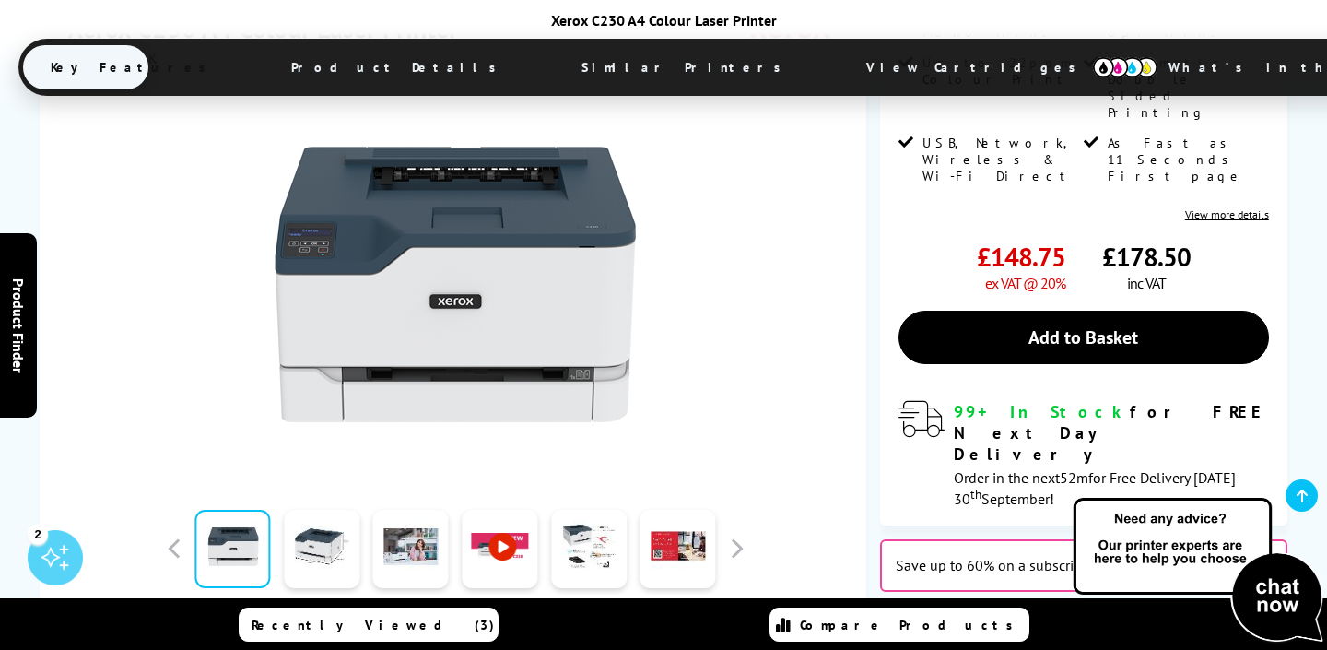
scroll to position [516, 0]
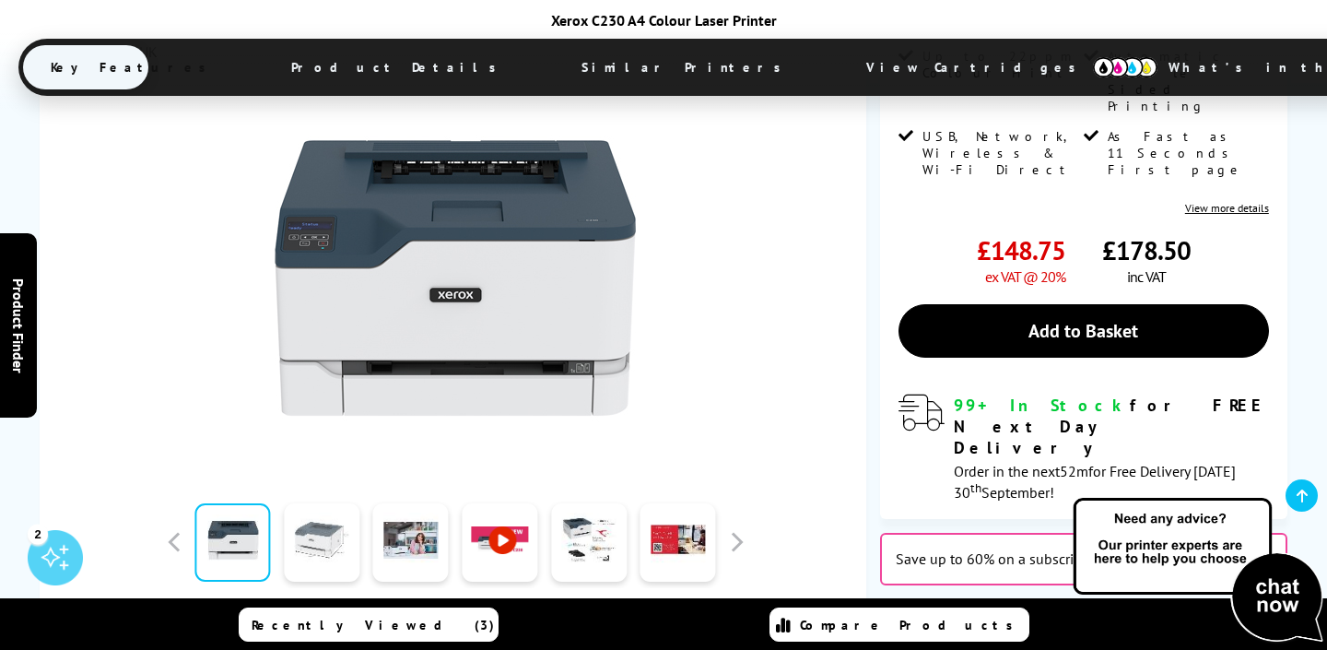
click at [332, 503] on link at bounding box center [322, 542] width 76 height 78
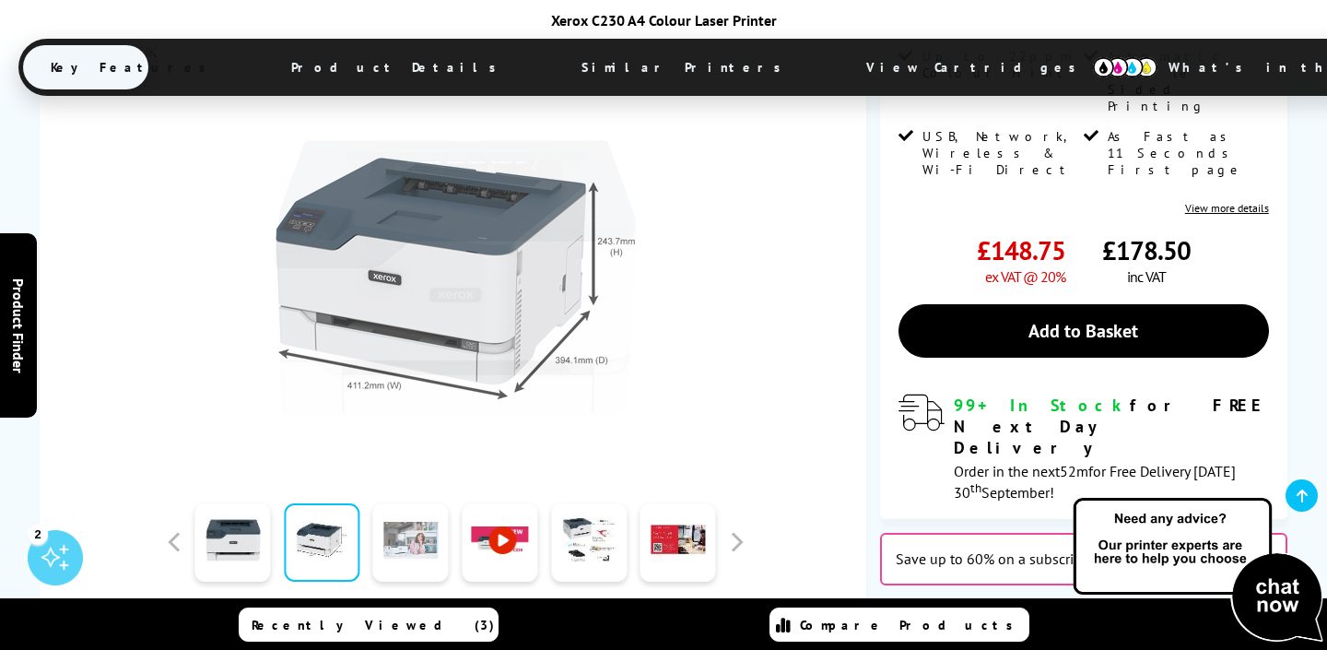
click at [392, 503] on link at bounding box center [411, 542] width 76 height 78
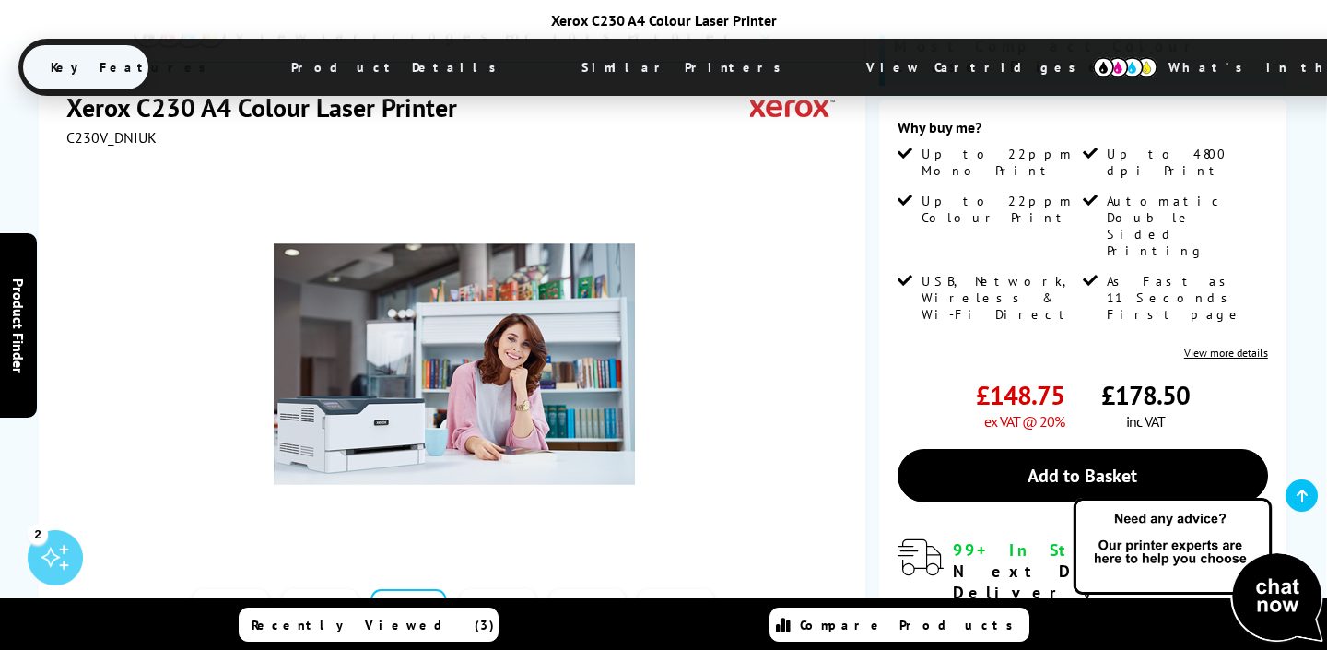
scroll to position [371, 0]
click at [252, 589] on link at bounding box center [231, 628] width 76 height 78
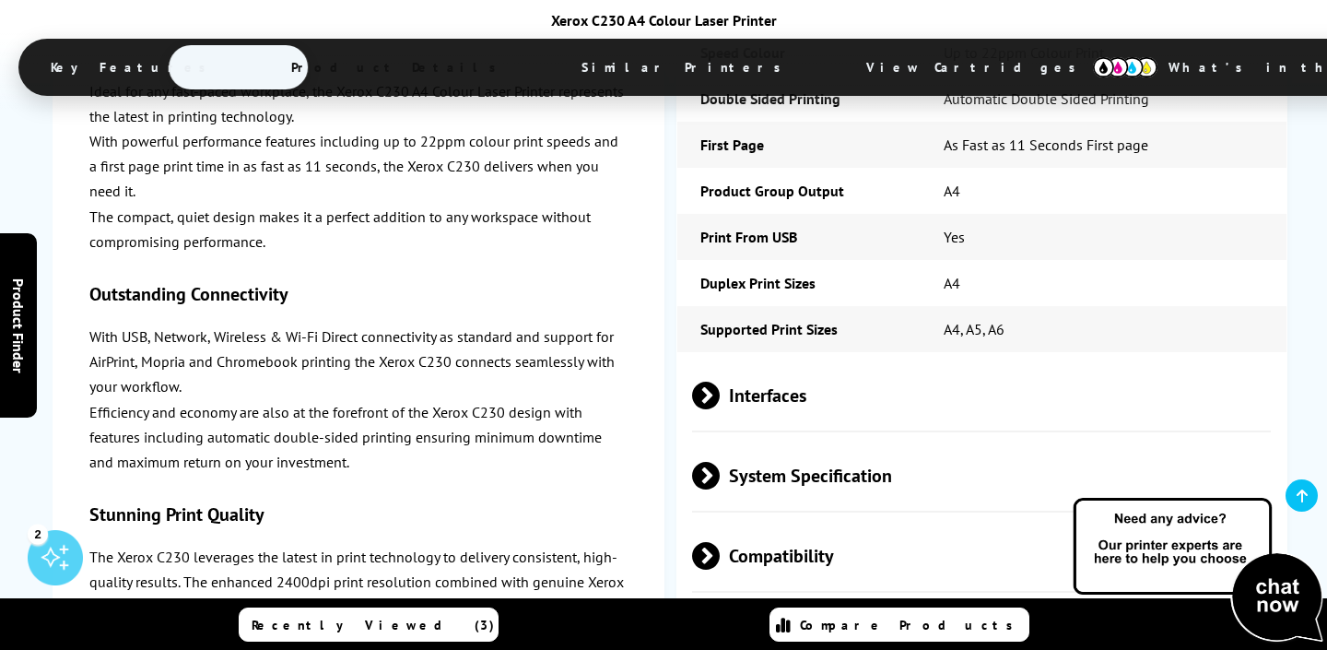
scroll to position [4121, 0]
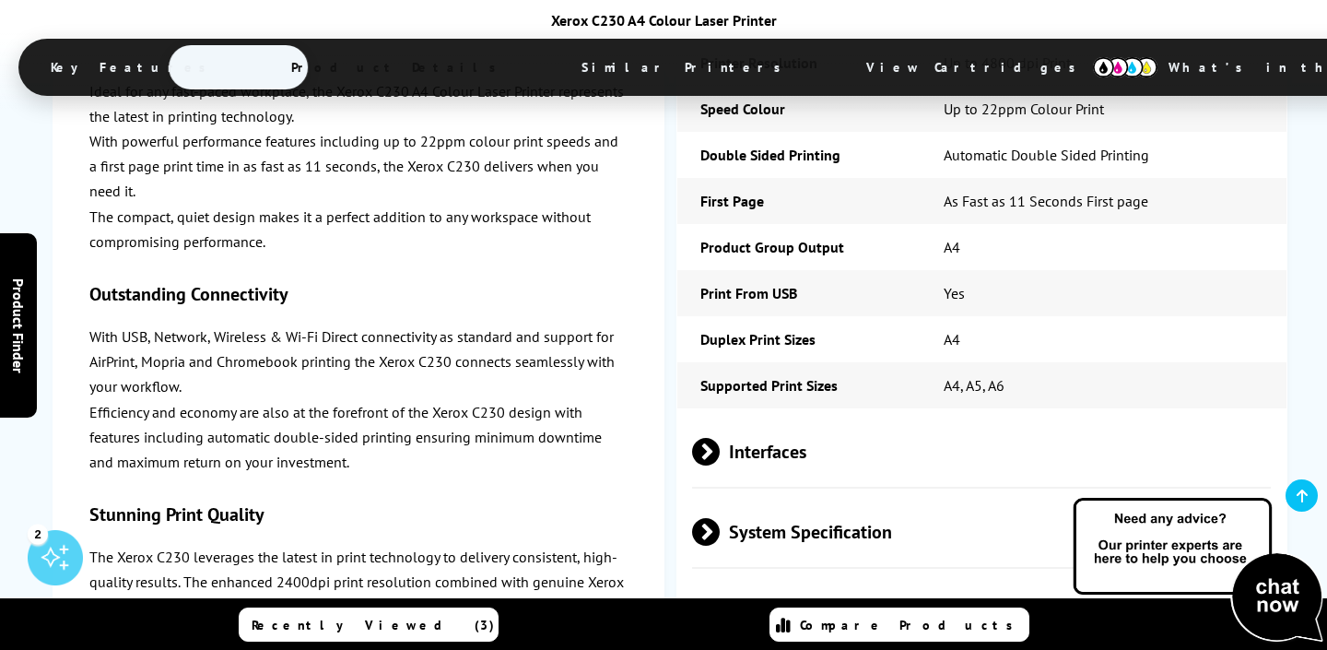
click at [996, 417] on span "Interfaces" at bounding box center [981, 451] width 579 height 69
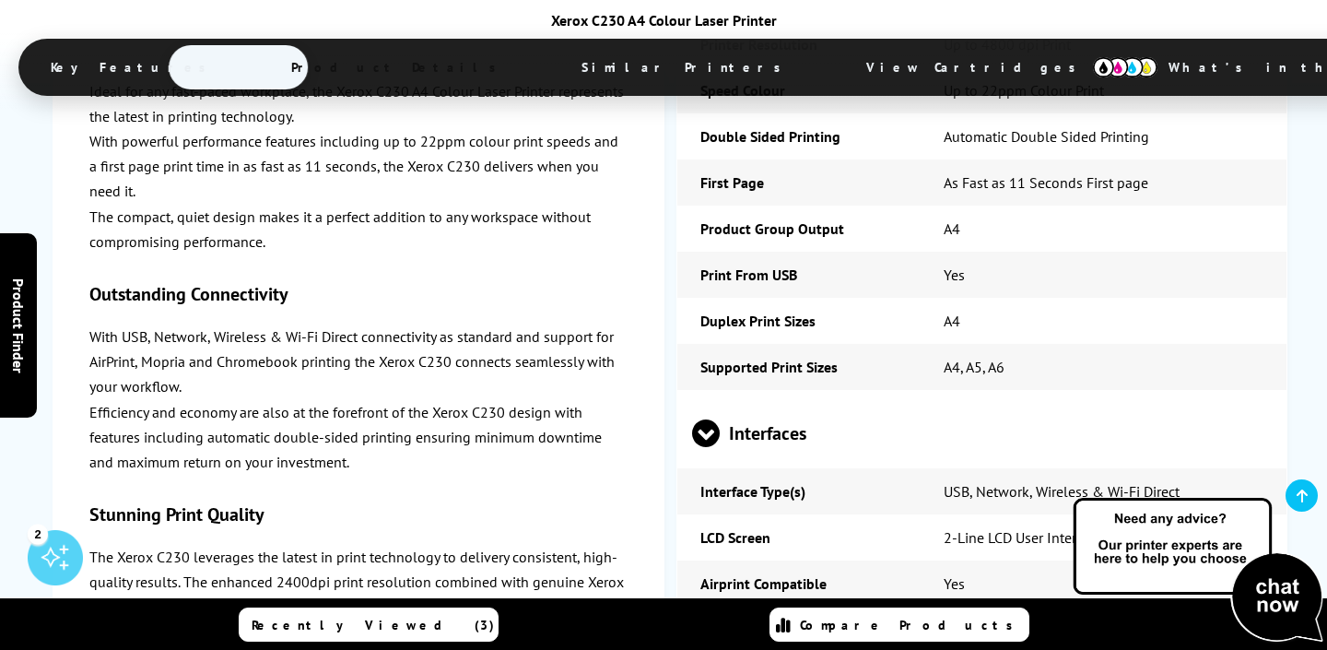
scroll to position [4114, 0]
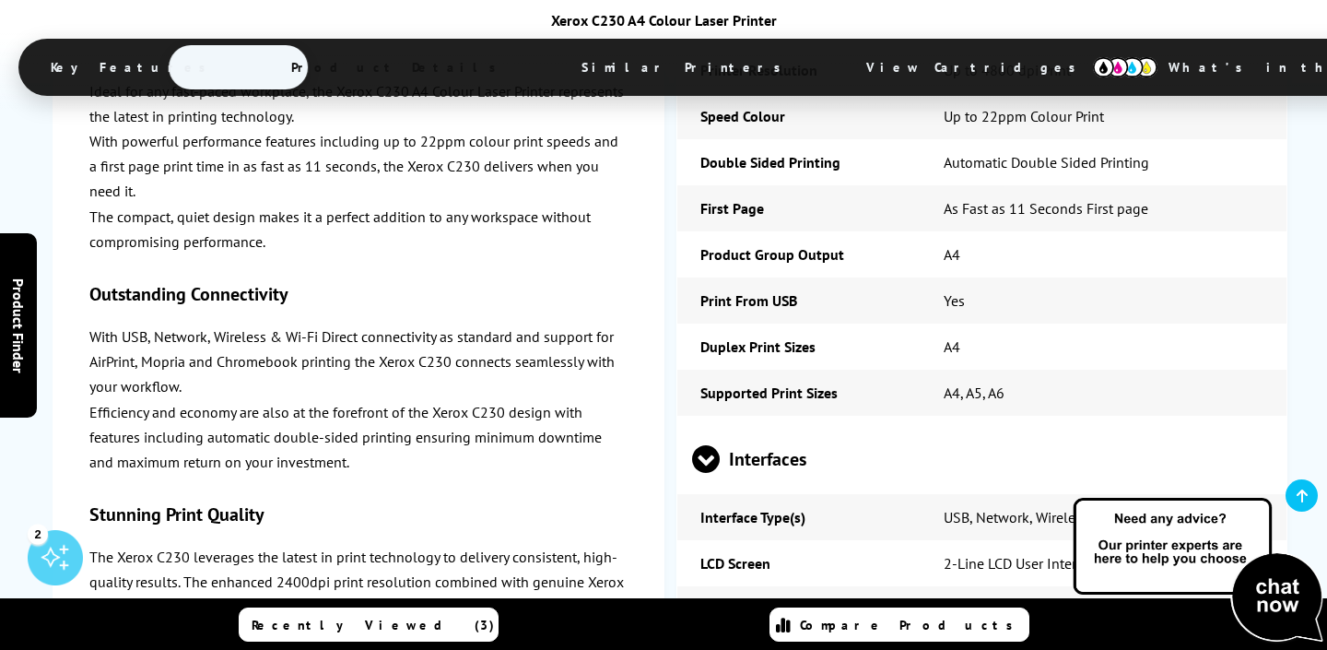
click at [995, 425] on span "Interfaces" at bounding box center [981, 459] width 579 height 69
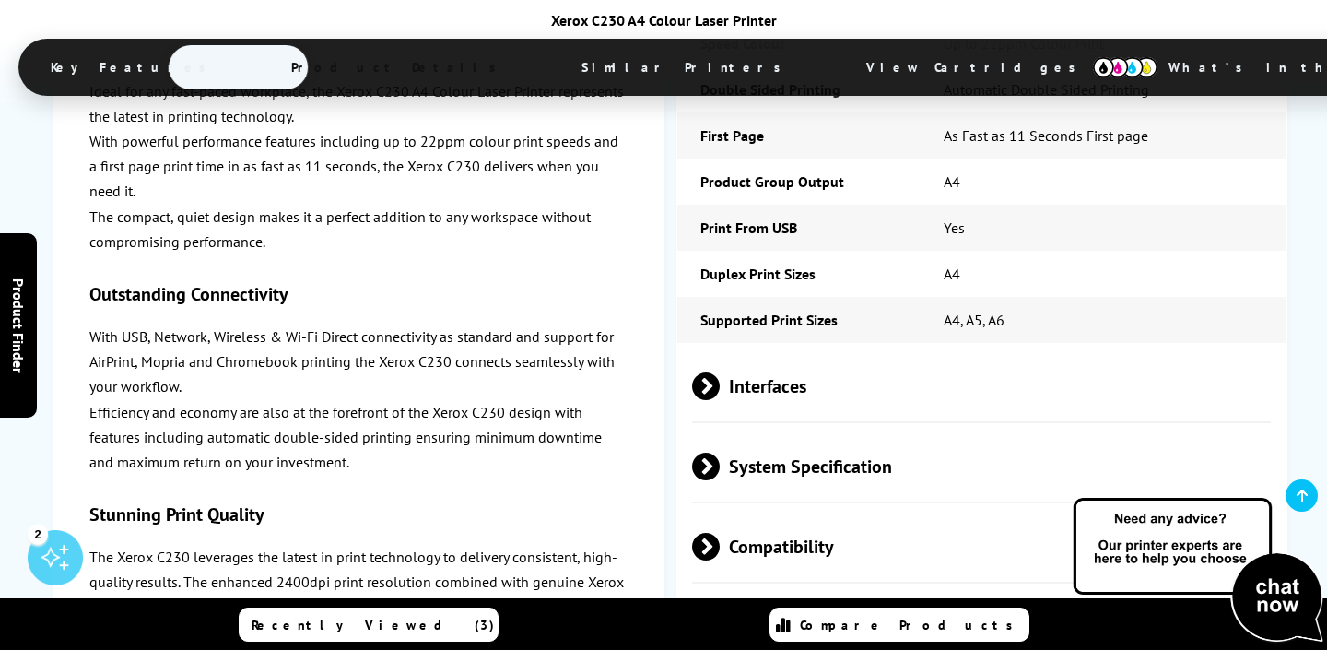
scroll to position [4192, 0]
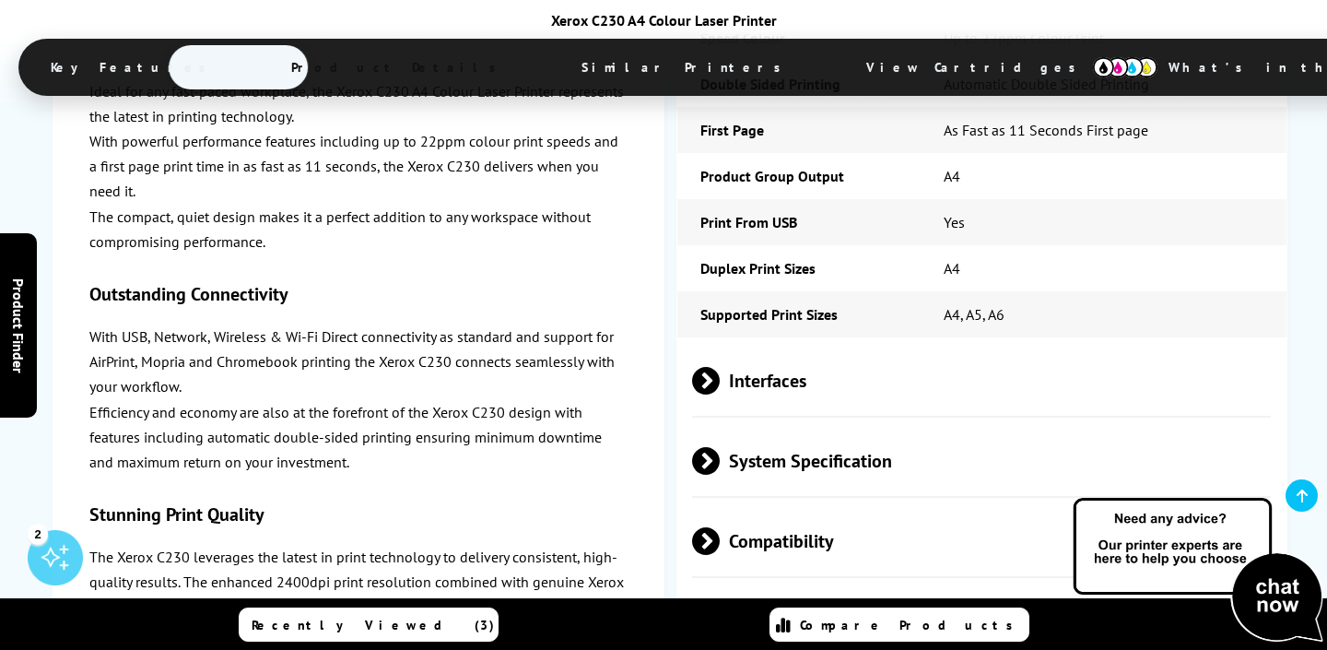
click at [995, 427] on span "System Specification" at bounding box center [981, 461] width 579 height 69
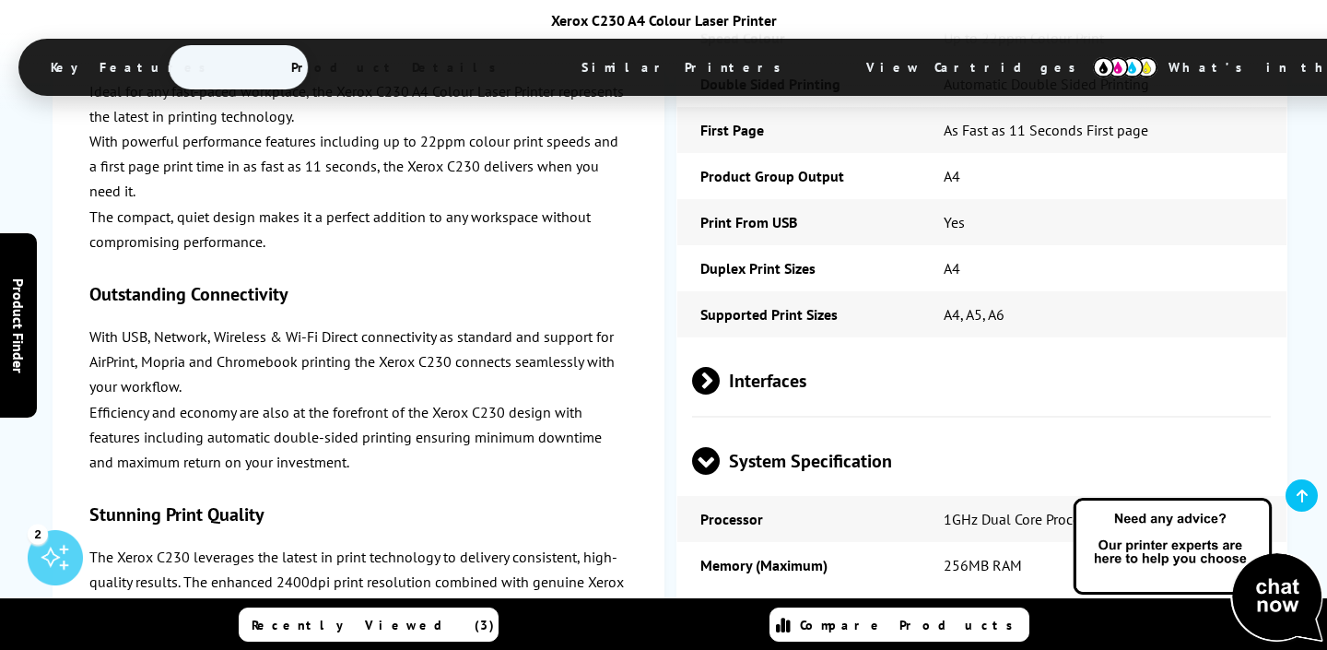
click at [995, 427] on span "System Specification" at bounding box center [981, 461] width 579 height 69
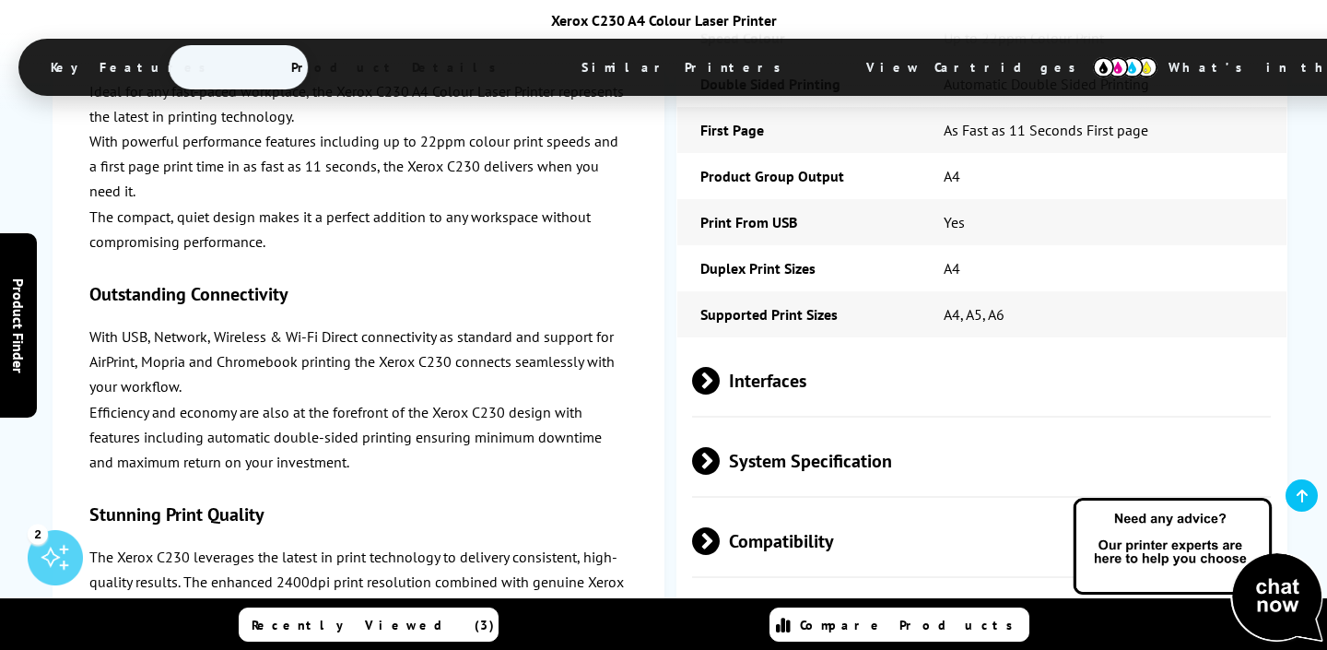
click at [961, 507] on span "Compatibility" at bounding box center [981, 541] width 579 height 69
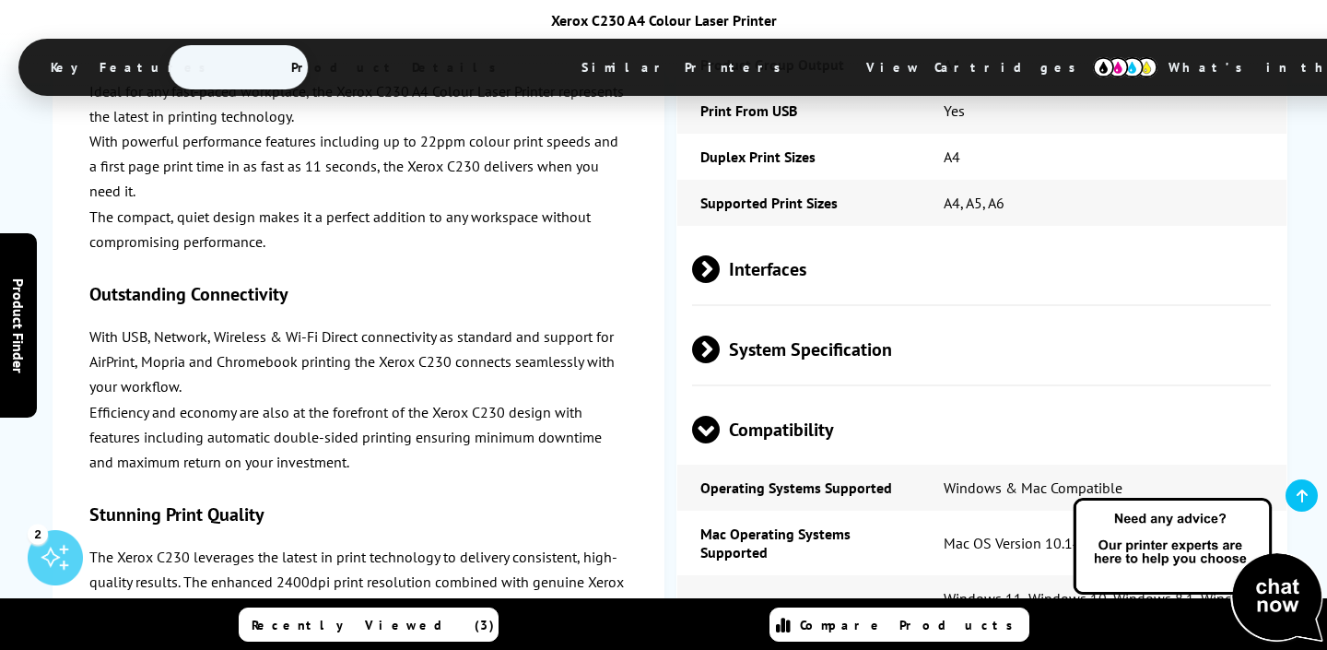
click at [983, 395] on span "Compatibility" at bounding box center [981, 429] width 579 height 69
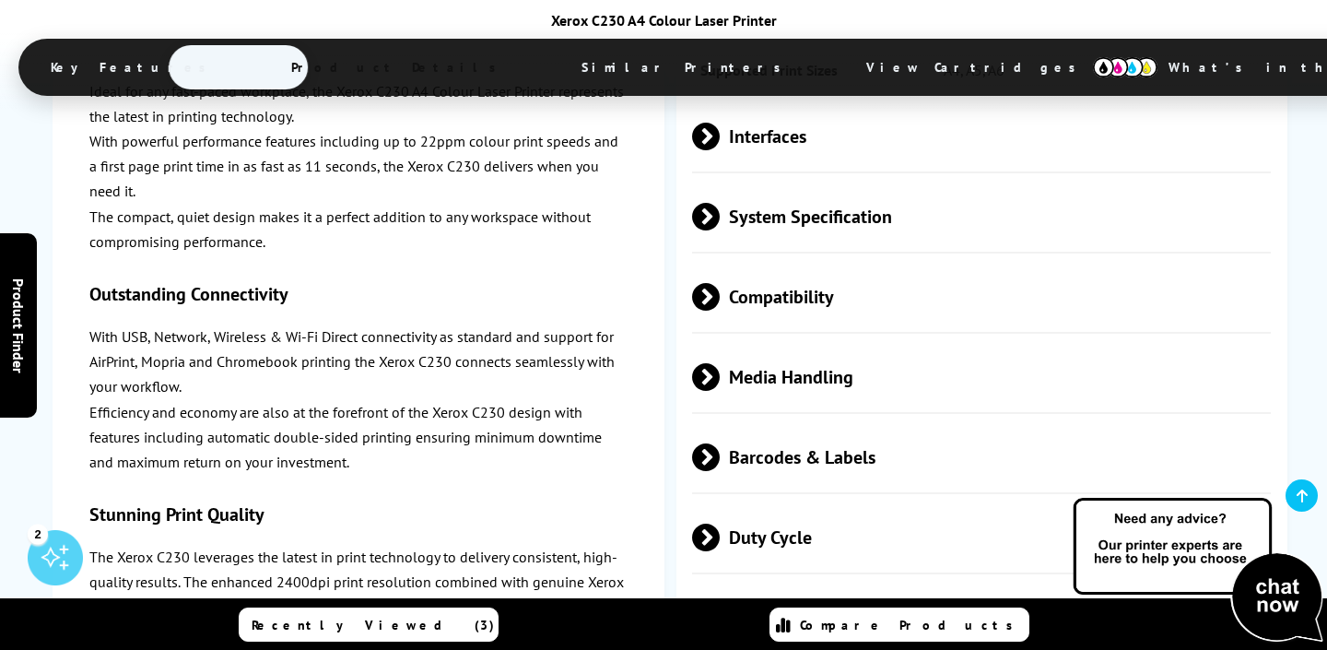
scroll to position [4440, 0]
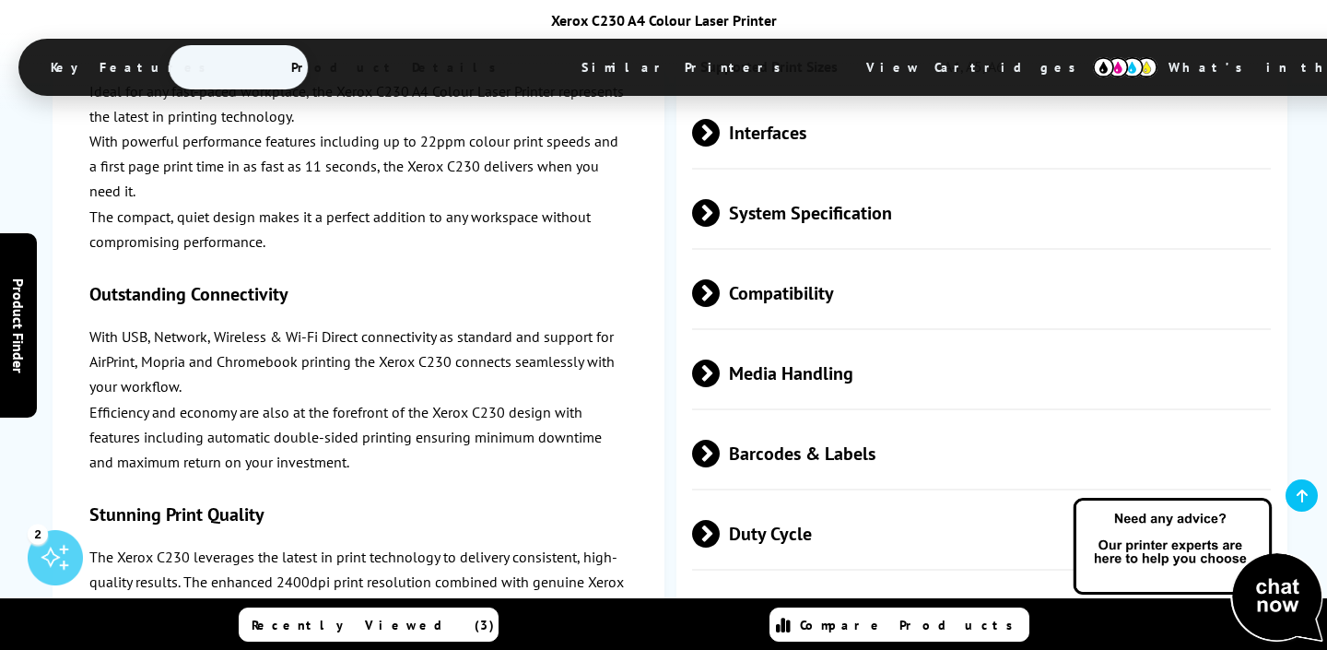
click at [989, 339] on span "Media Handling" at bounding box center [981, 373] width 579 height 69
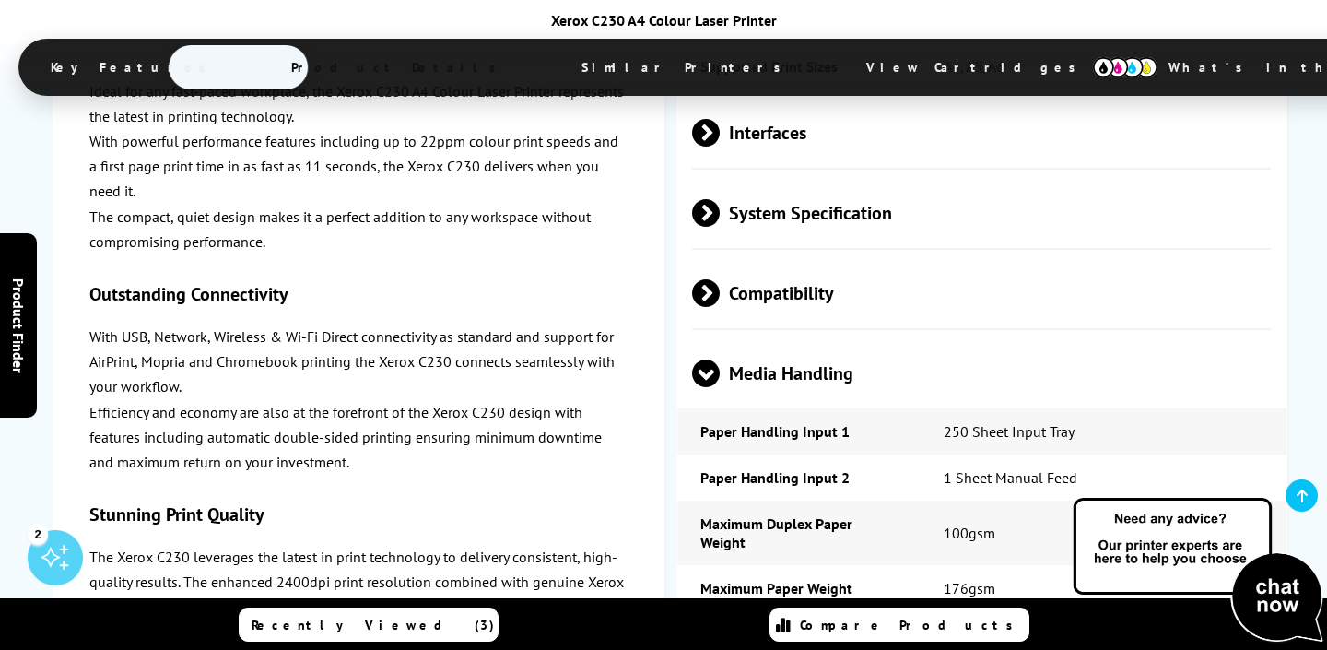
click at [989, 339] on span "Media Handling" at bounding box center [981, 373] width 579 height 69
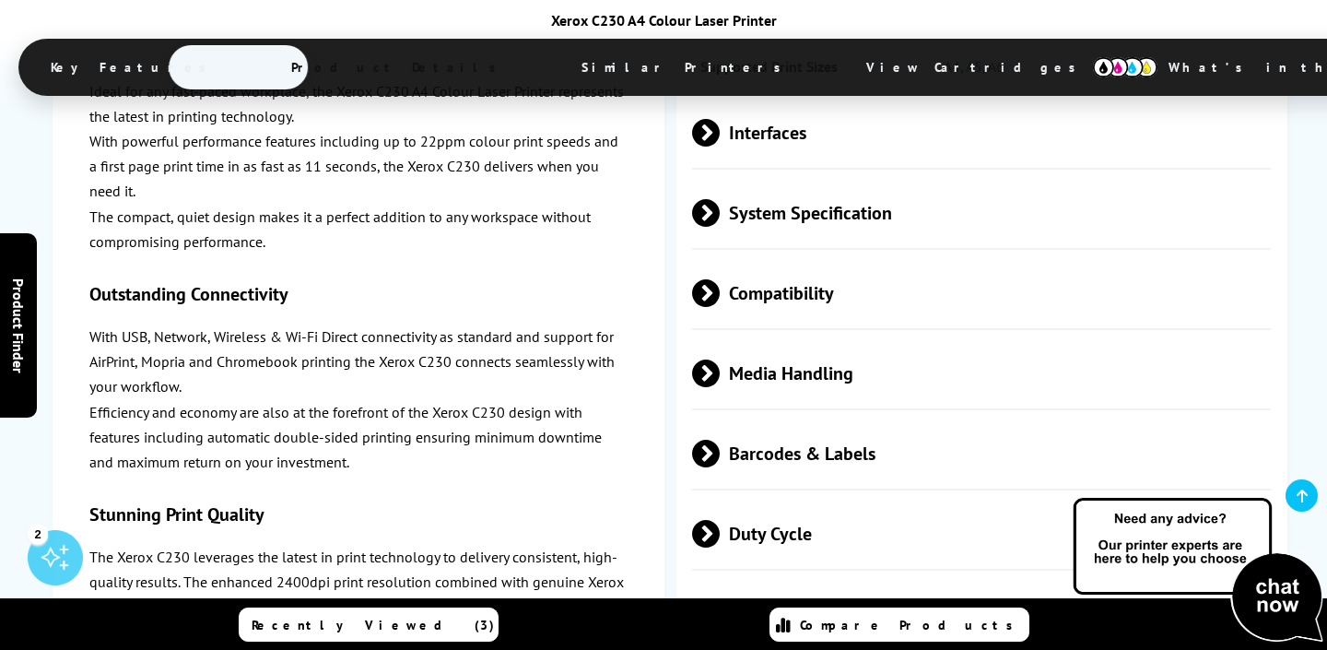
scroll to position [4446, 0]
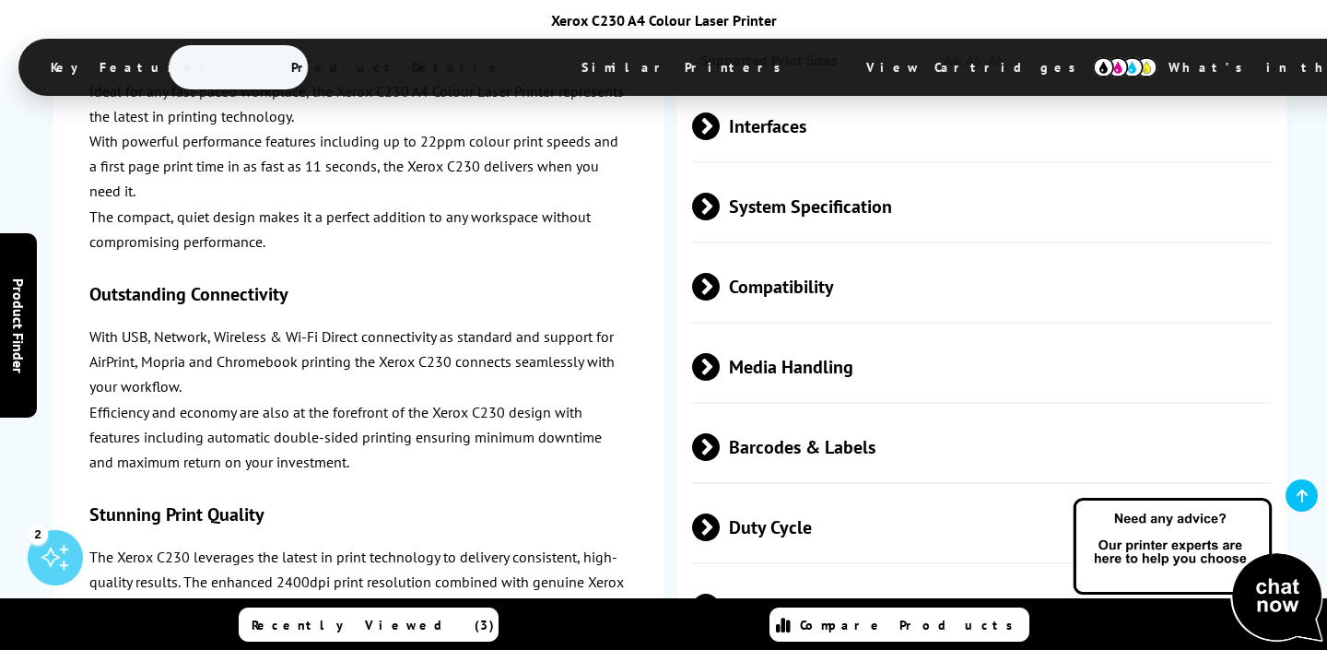
click at [989, 333] on span "Media Handling" at bounding box center [981, 367] width 579 height 69
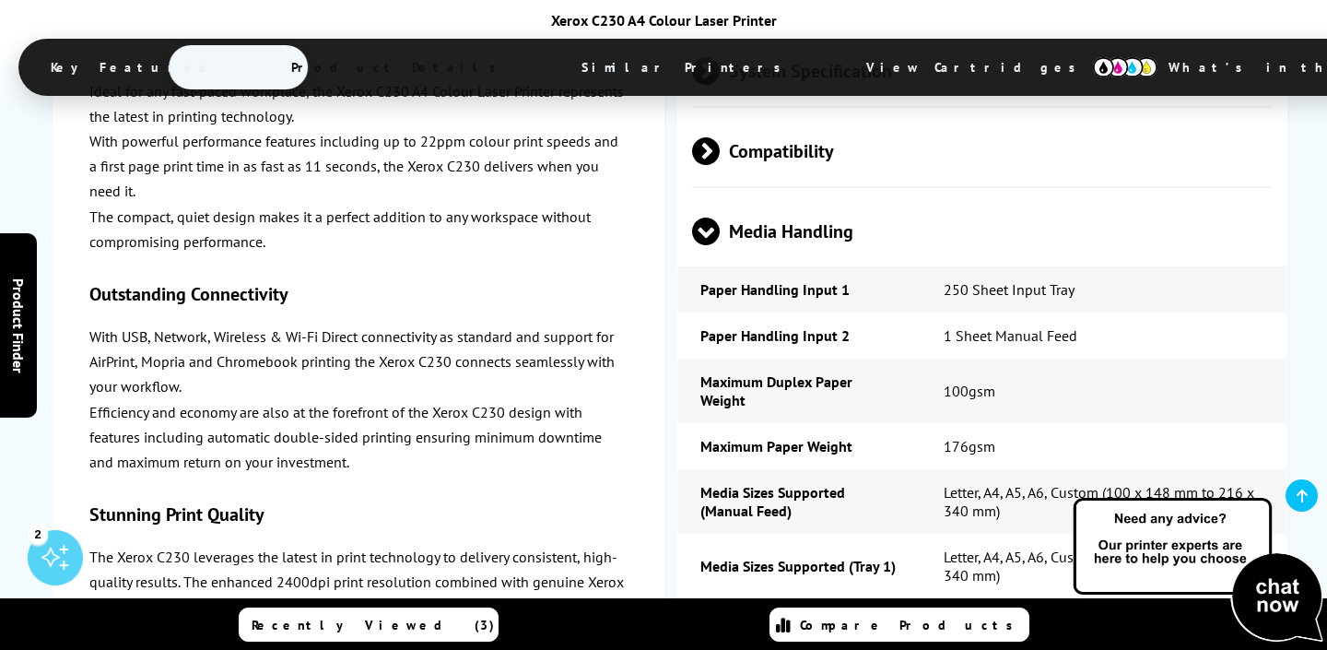
scroll to position [4589, 0]
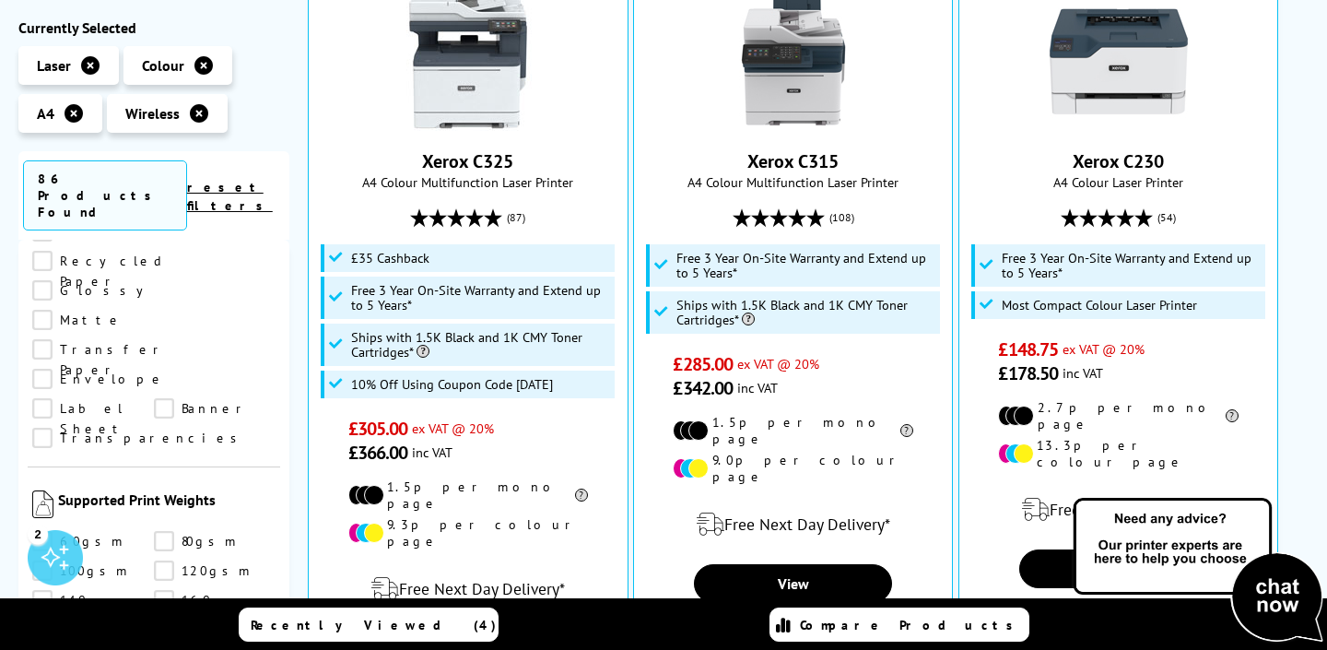
scroll to position [2106, 0]
click at [70, 644] on link "220gsm" at bounding box center [93, 654] width 122 height 20
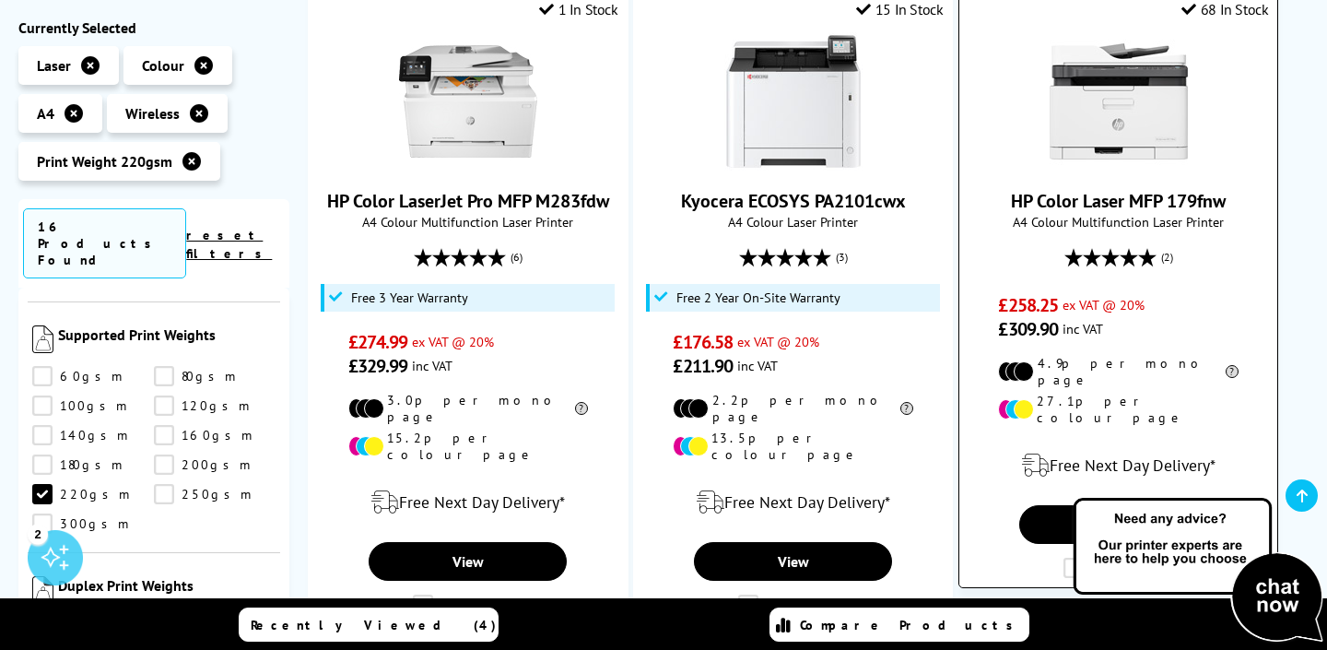
scroll to position [1218, 0]
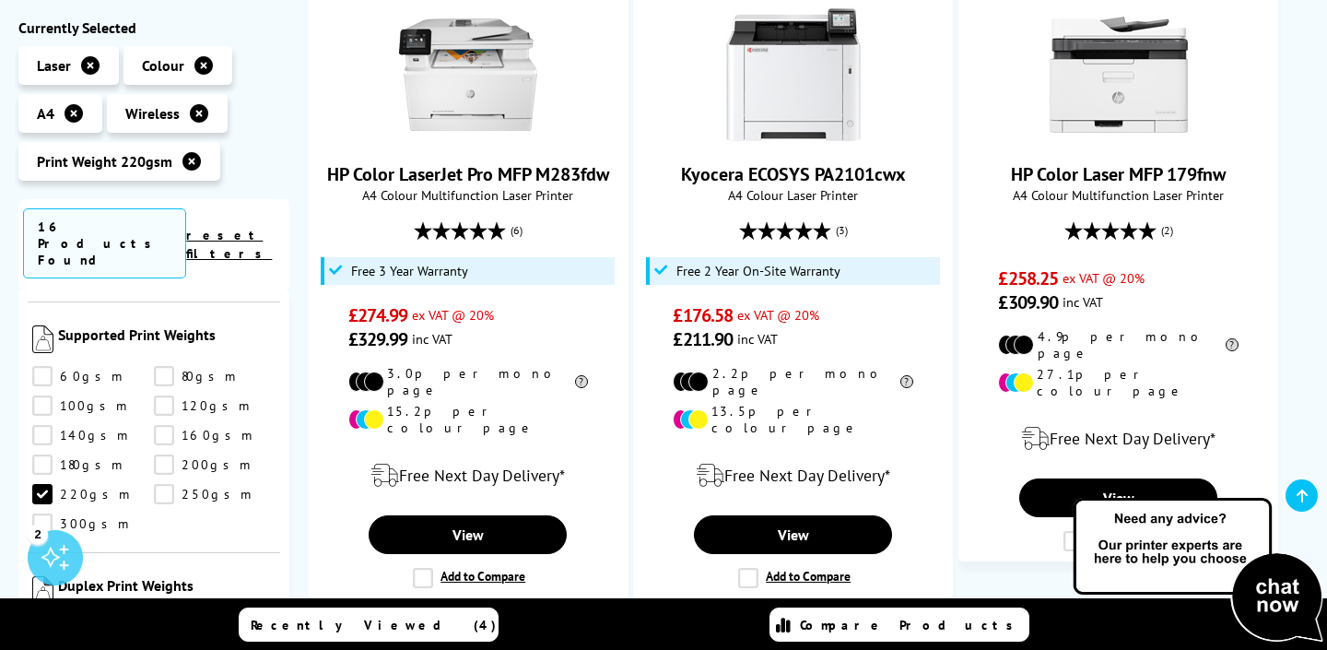
drag, startPoint x: 827, startPoint y: 150, endPoint x: 1259, endPoint y: -60, distance: 480.4
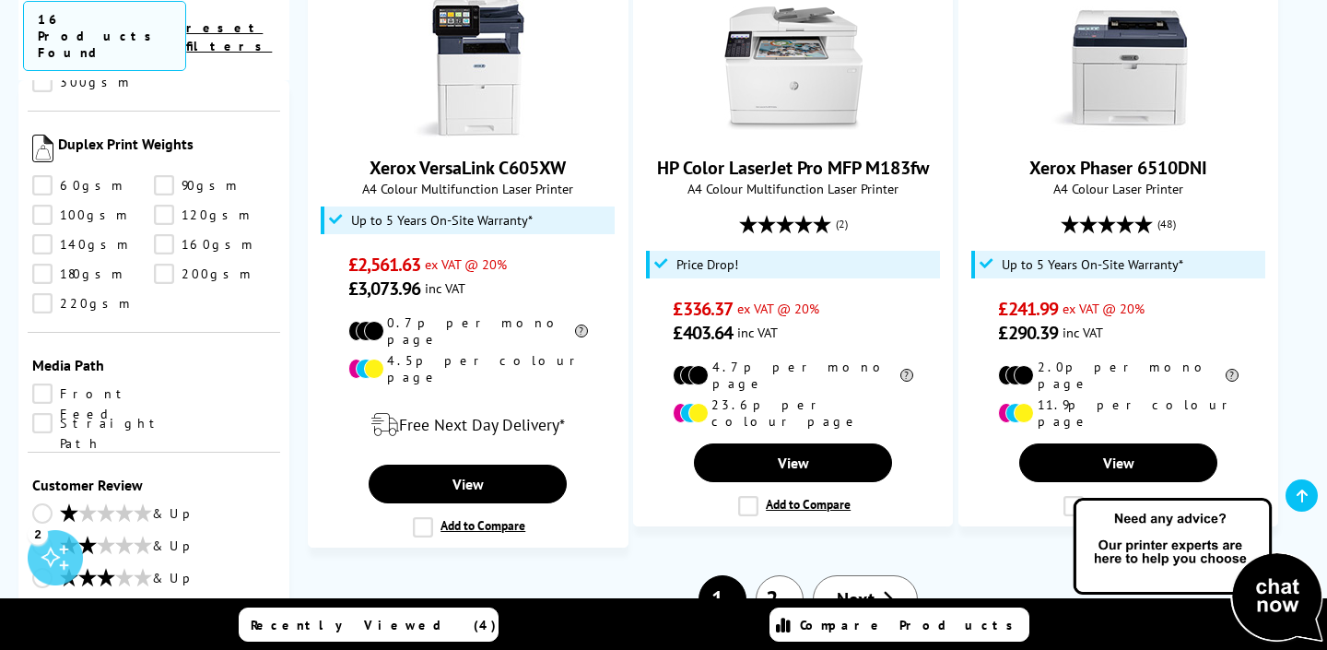
scroll to position [2599, 0]
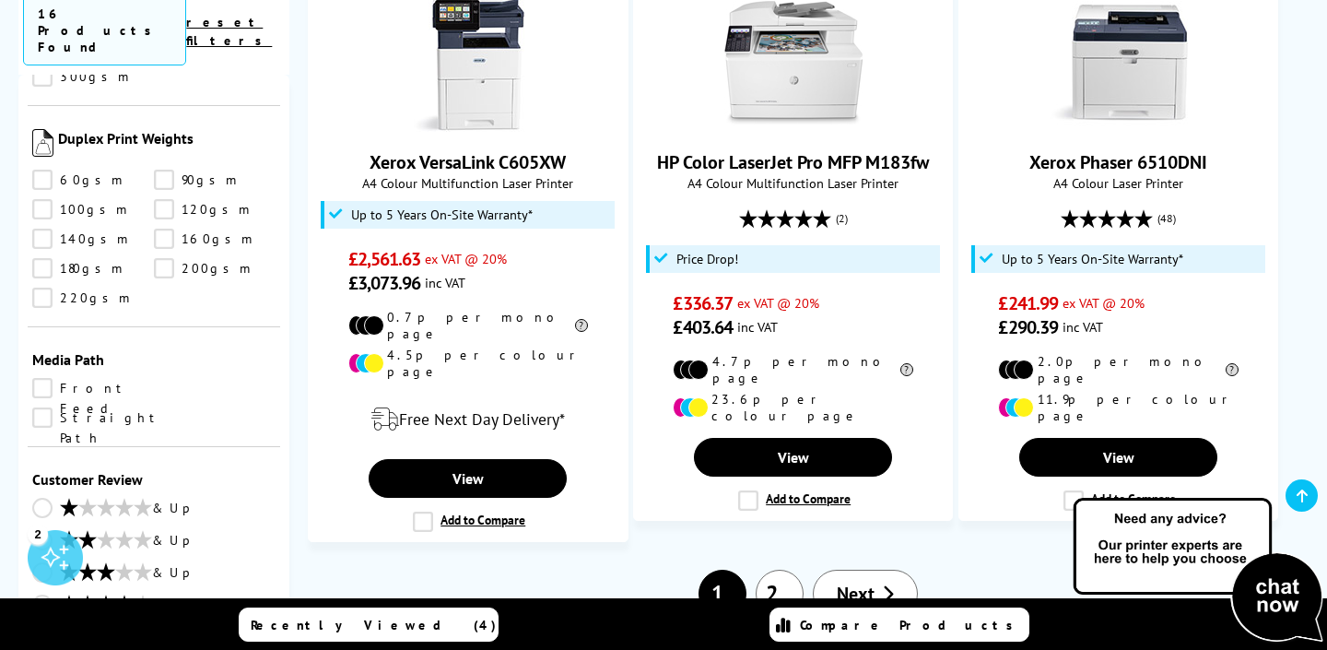
click at [796, 569] on link "2" at bounding box center [779, 593] width 48 height 48
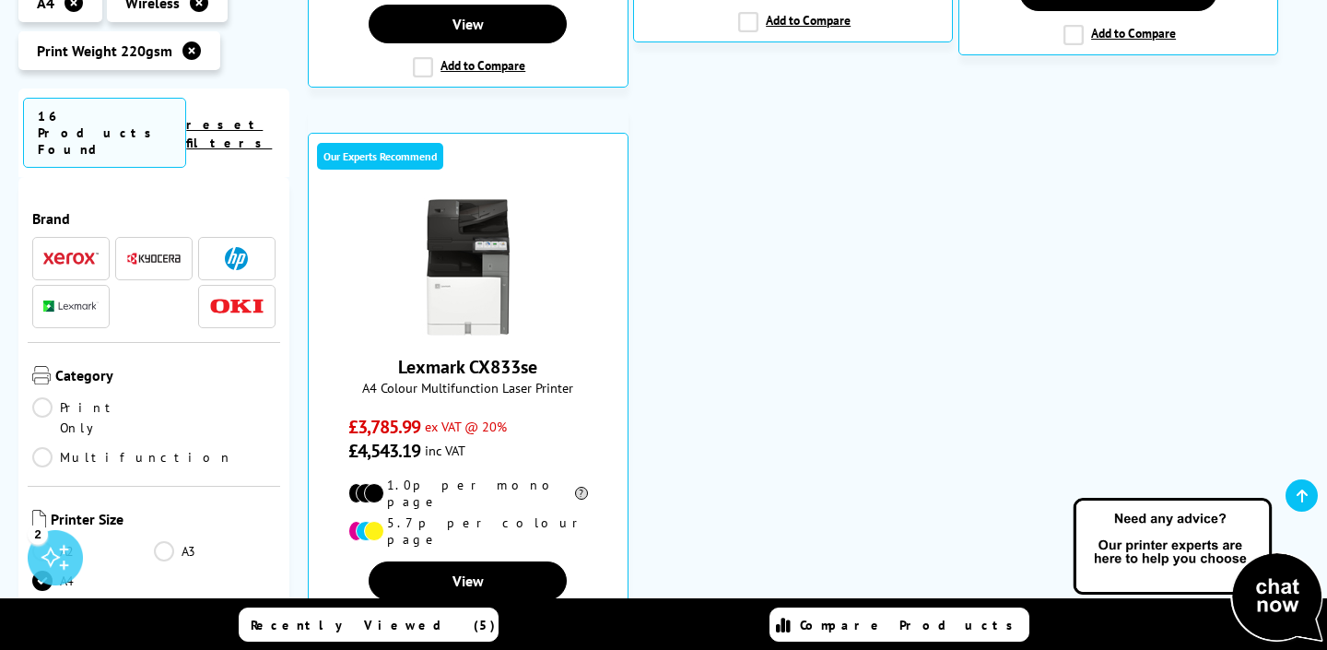
scroll to position [747, 0]
